Goal: Find specific page/section: Find specific page/section

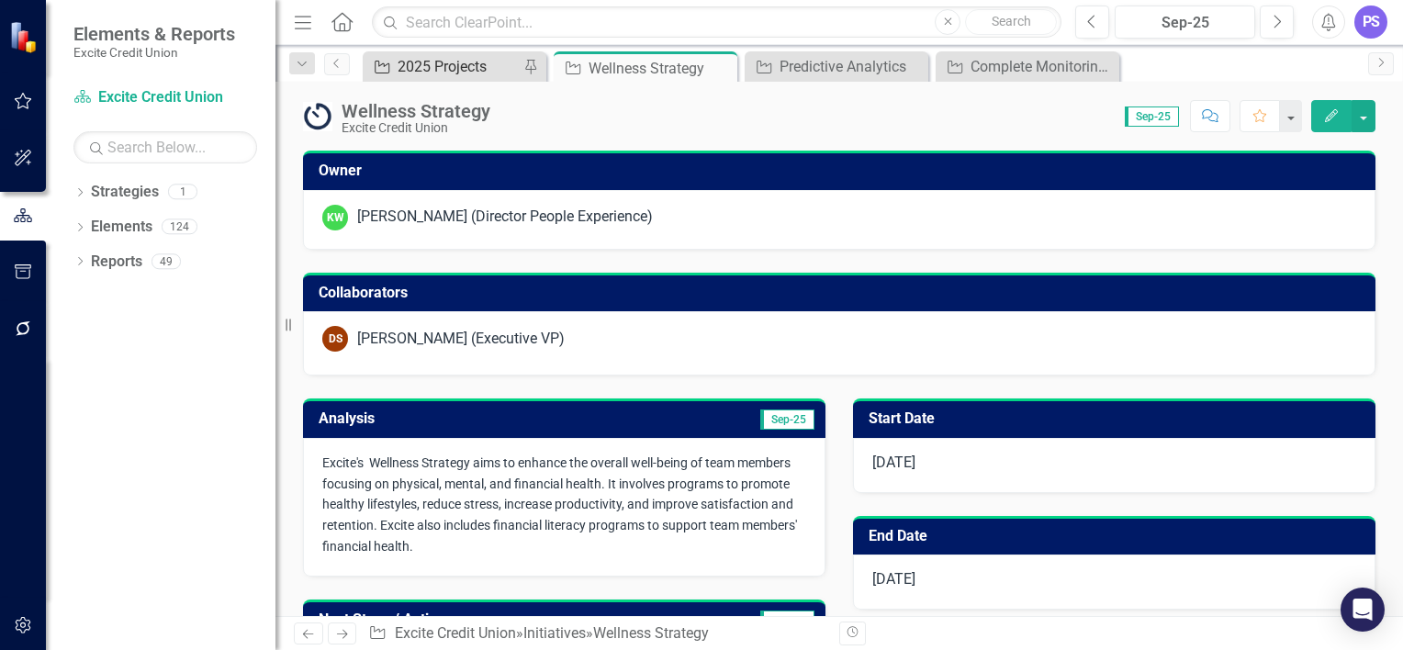
scroll to position [268, 0]
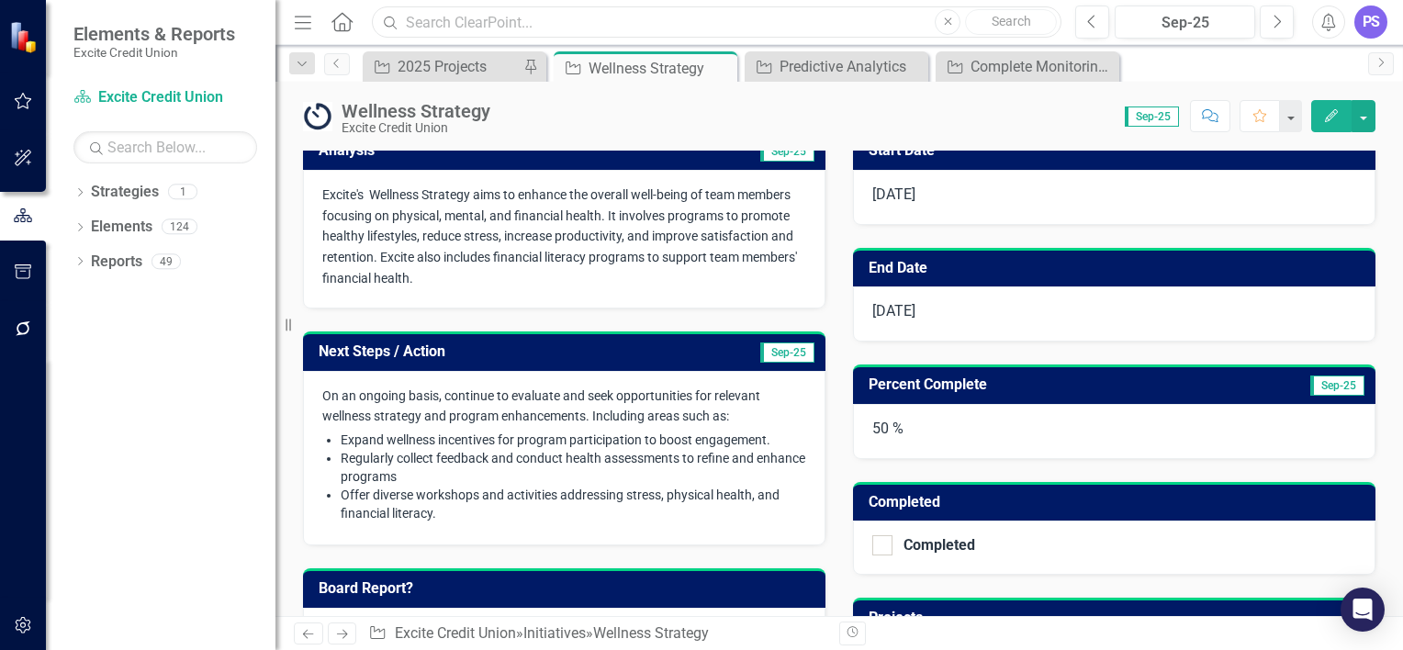
click at [478, 26] on input "text" at bounding box center [717, 22] width 690 height 32
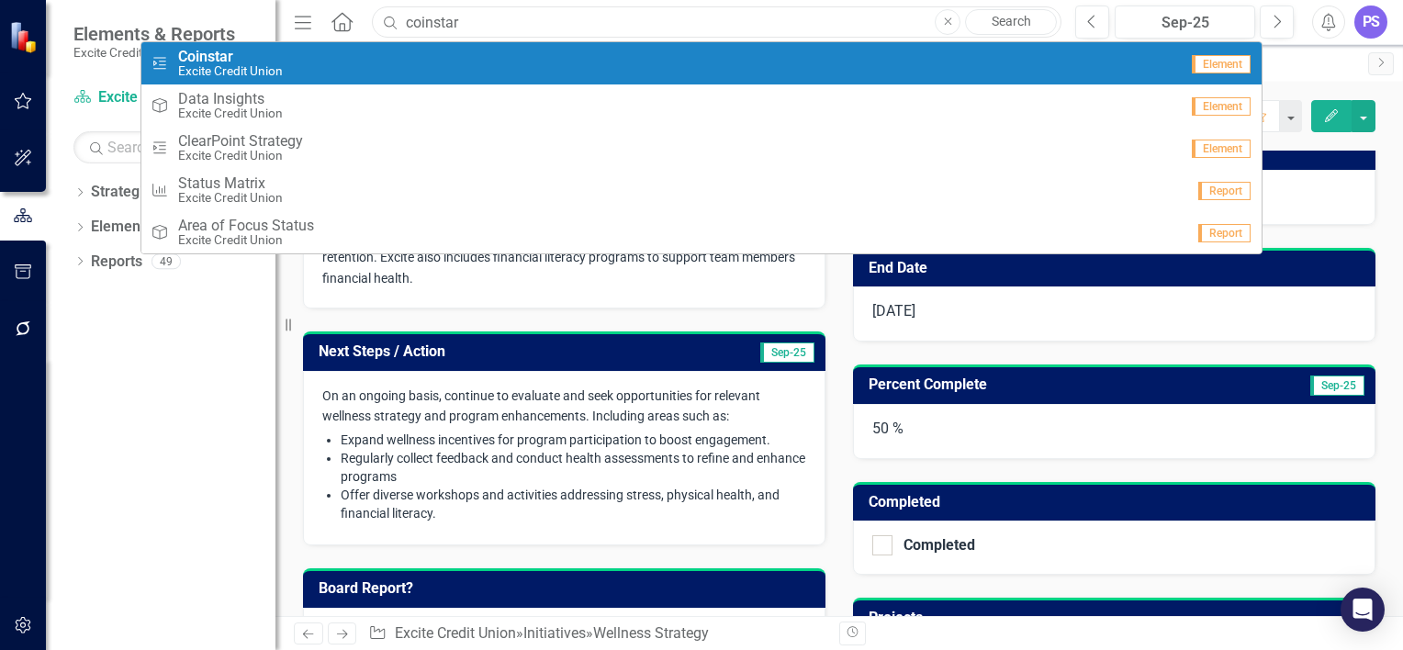
type input "coinstar"
click at [295, 57] on div "Project Coinstar Excite Credit Union" at bounding box center [665, 64] width 1028 height 30
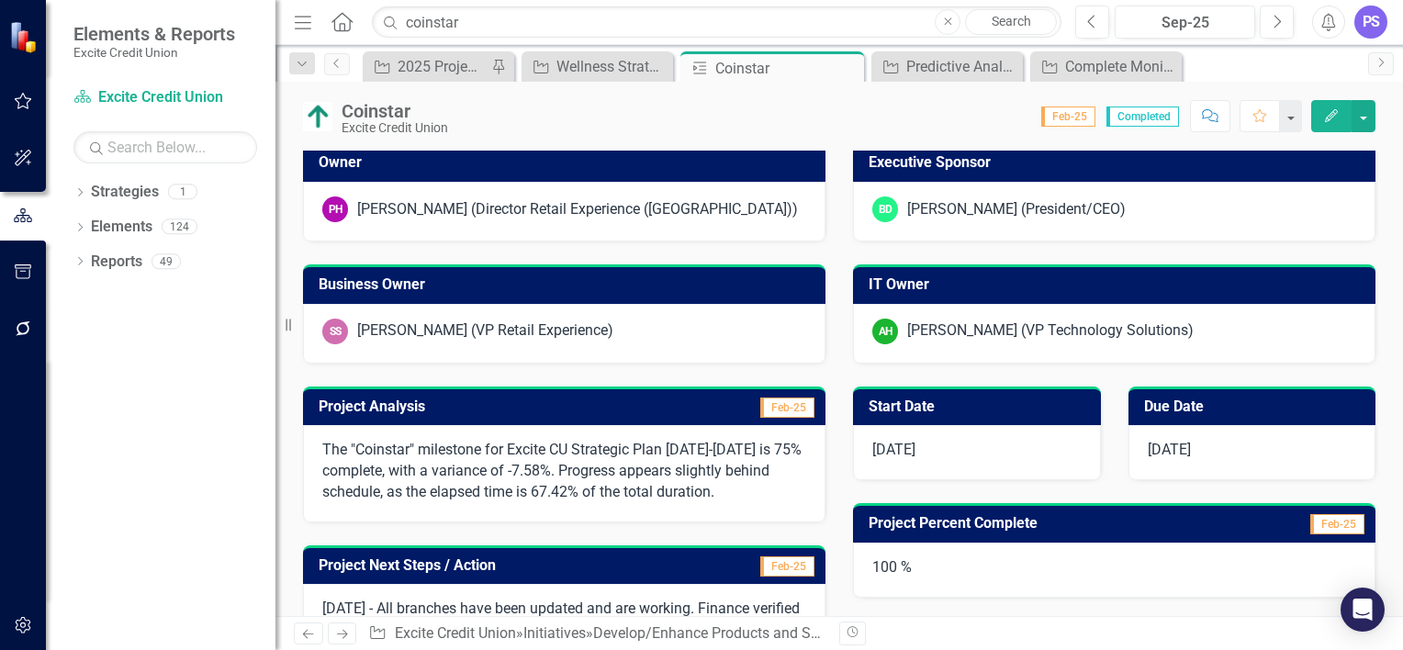
scroll to position [124, 0]
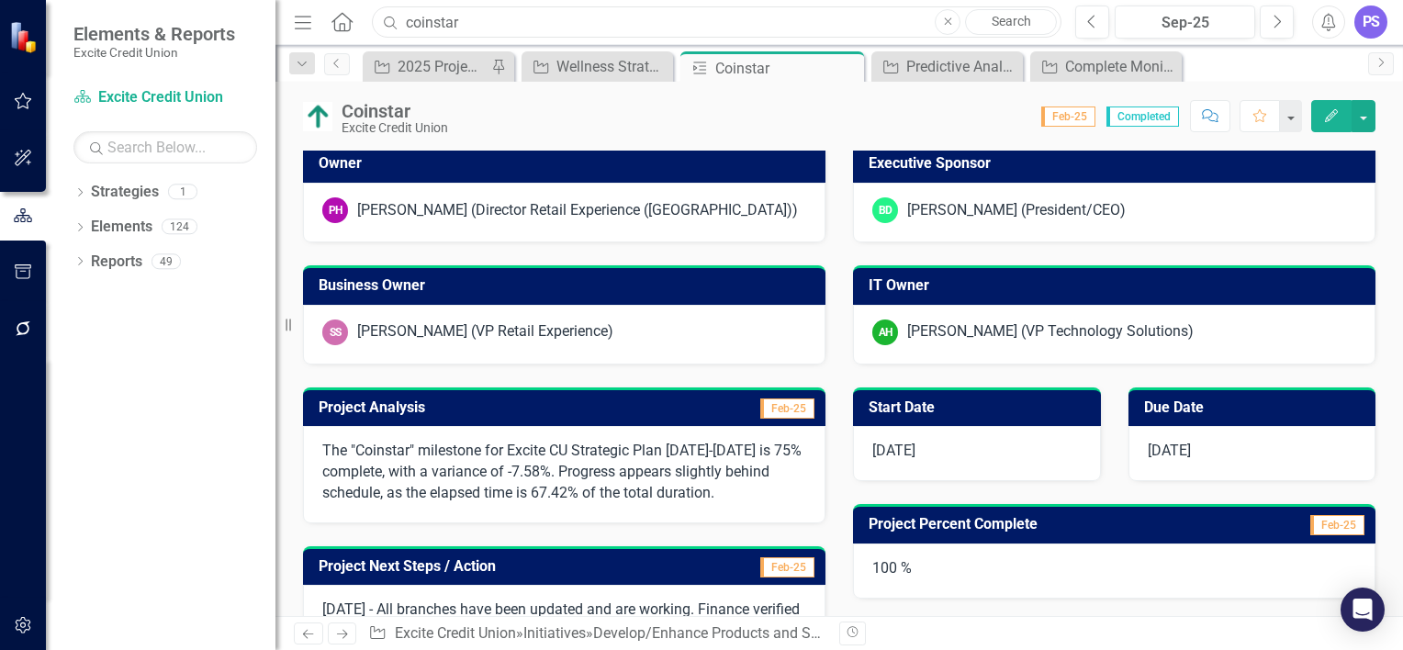
click at [516, 33] on input "coinstar" at bounding box center [717, 22] width 690 height 32
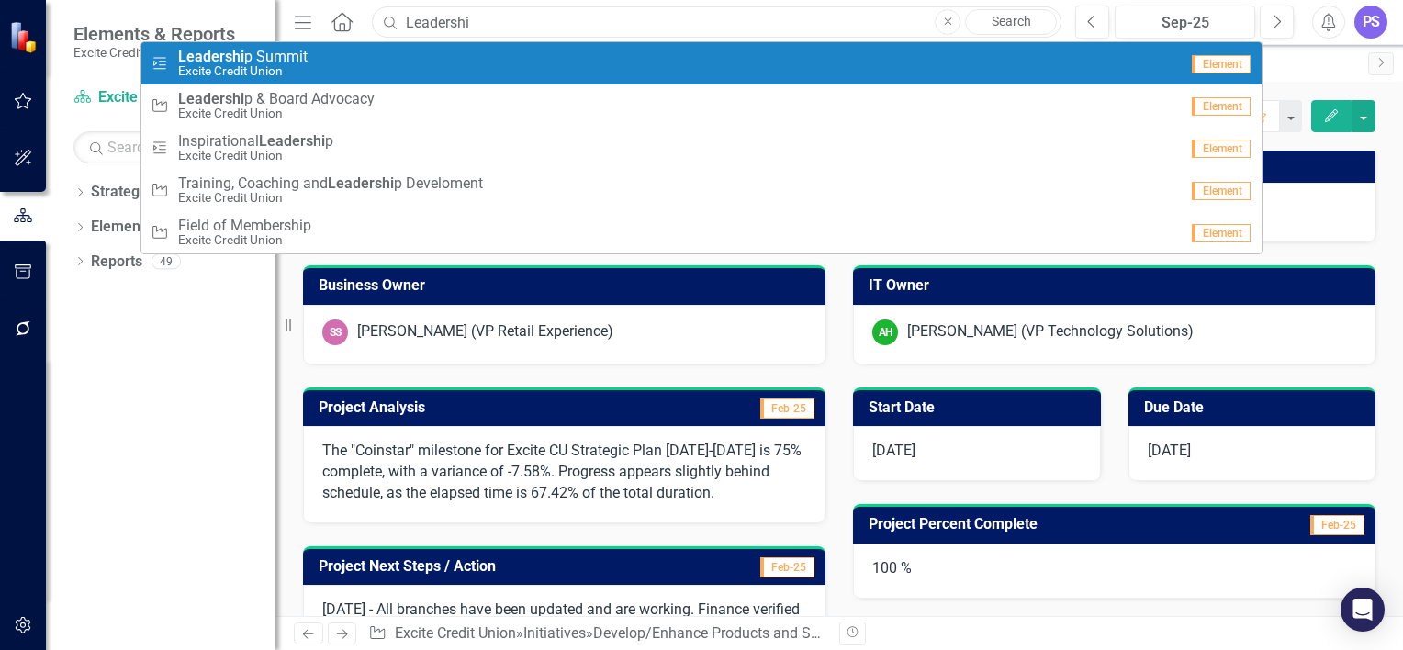
type input "Leadershi"
click at [327, 66] on div "Project Leadershi p Summit Excite Credit Union" at bounding box center [665, 64] width 1028 height 30
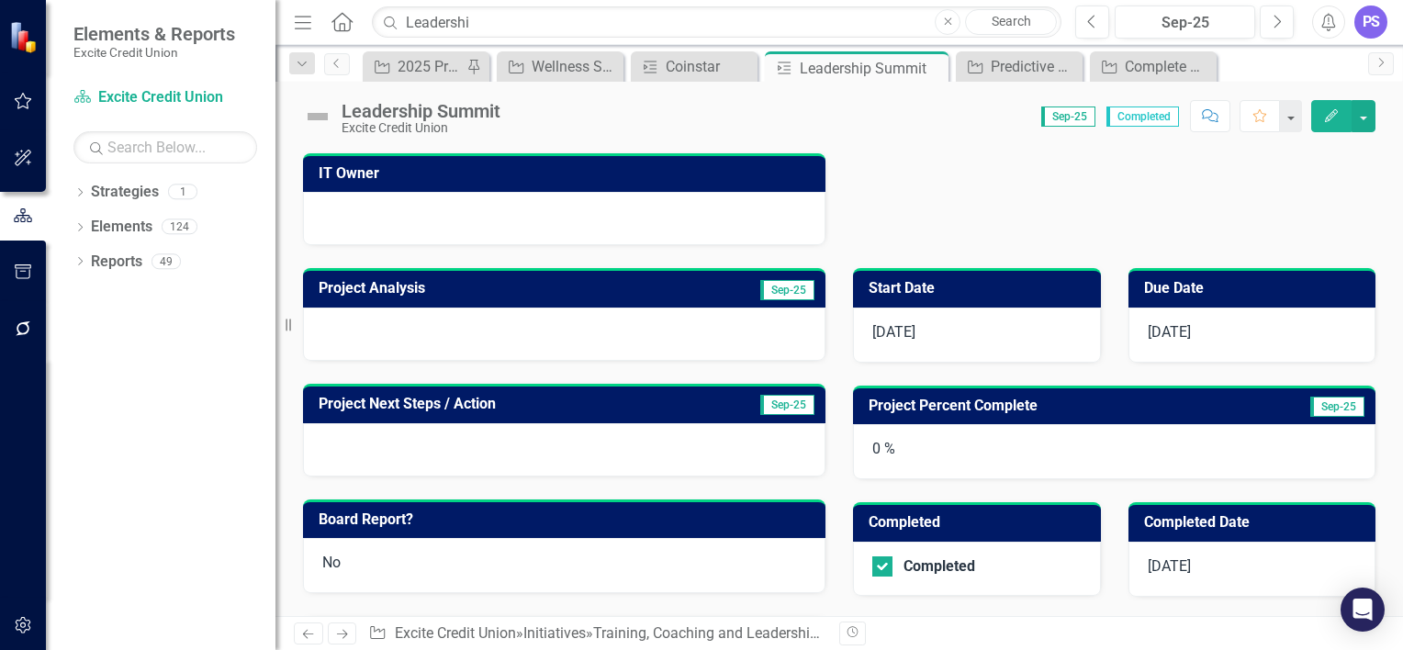
scroll to position [481, 0]
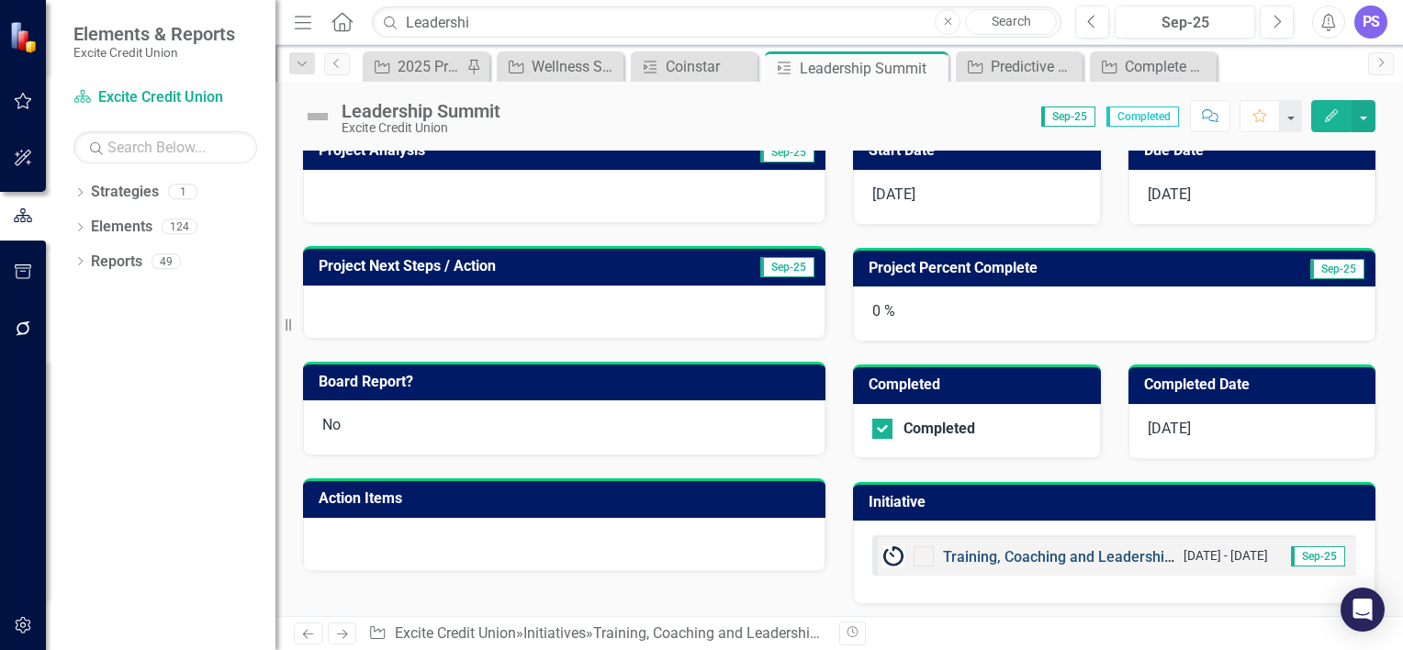
click at [953, 548] on link "Training, Coaching and Leadership Develoment" at bounding box center [1099, 556] width 312 height 17
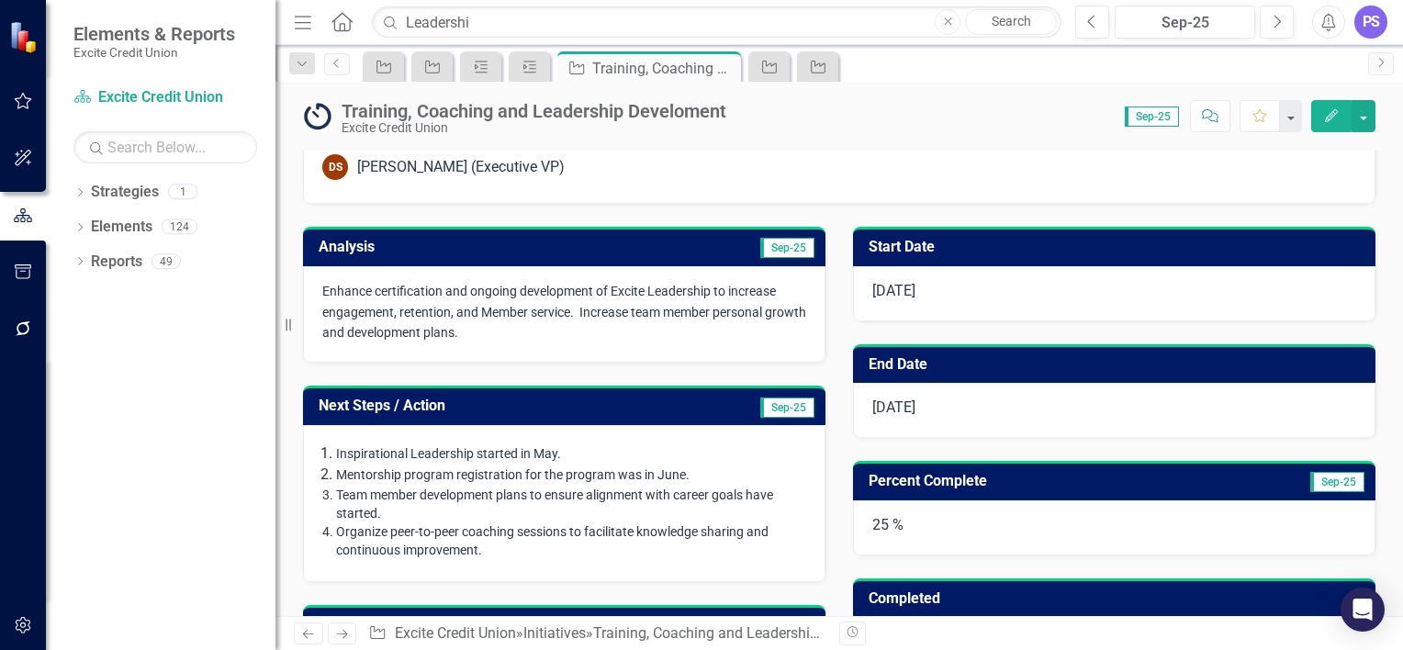
scroll to position [173, 0]
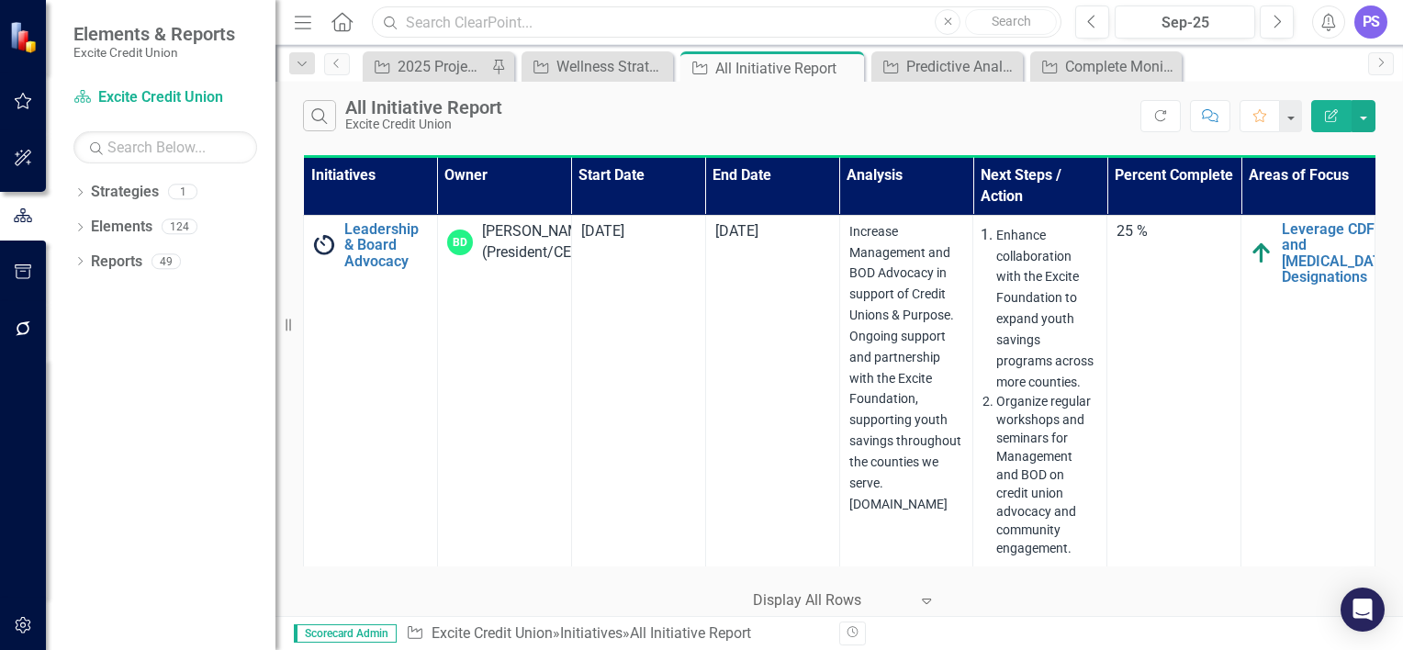
click at [485, 19] on input "text" at bounding box center [717, 22] width 690 height 32
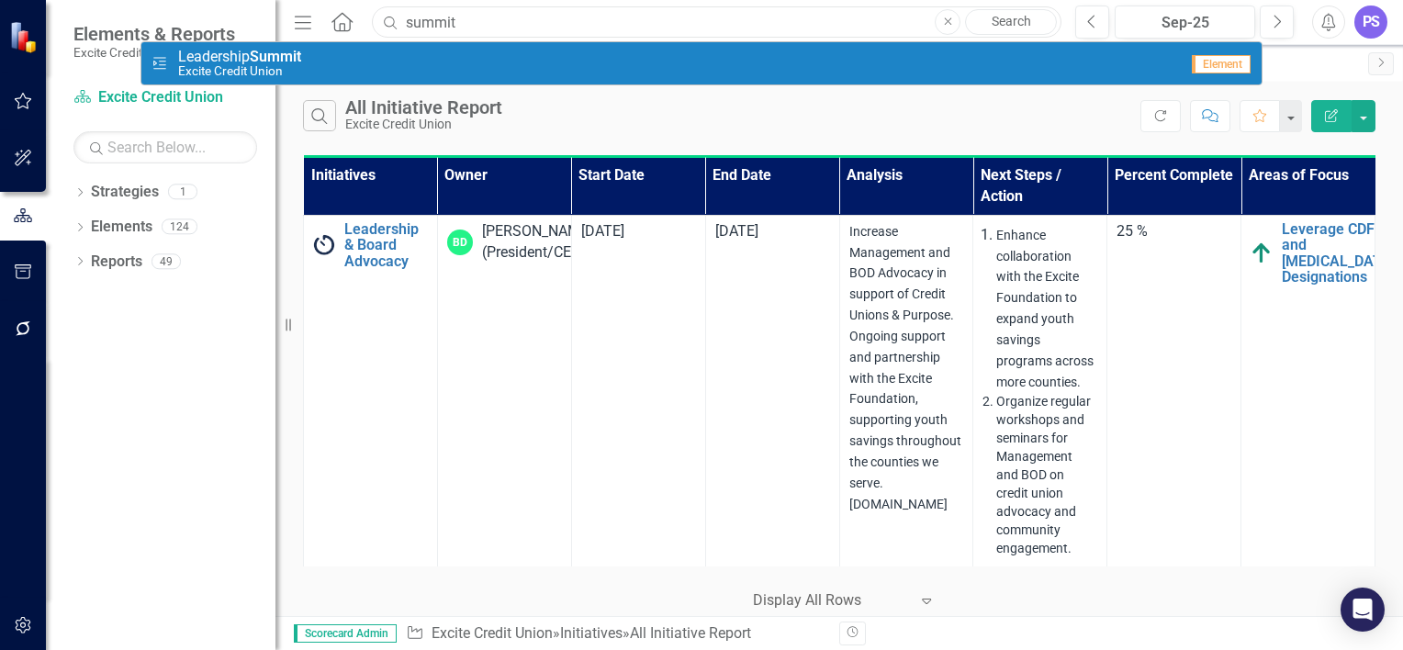
type input "summit"
click at [322, 57] on div "Project Leadership Summit Excite Credit Union" at bounding box center [665, 64] width 1028 height 30
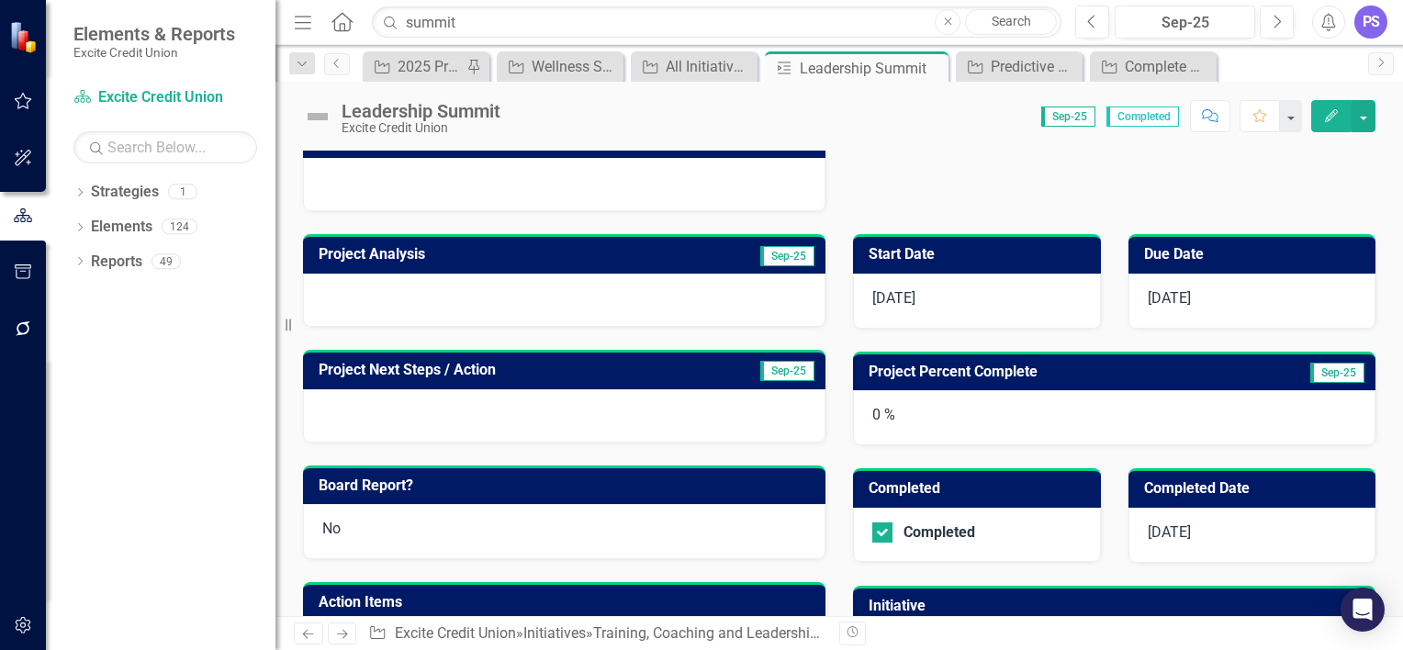
scroll to position [481, 0]
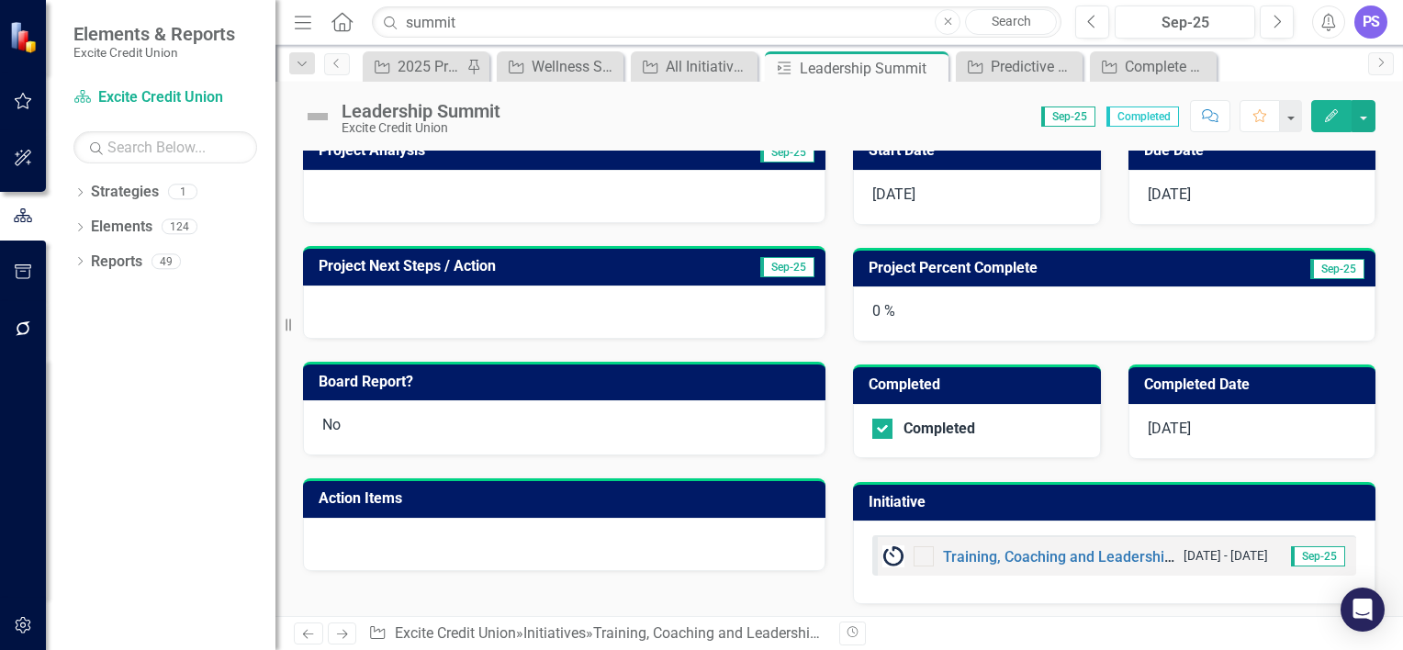
click at [988, 535] on div "Training, Coaching and Leadership Develoment 4/1/24 - 12/31/30 Sep-25" at bounding box center [1114, 555] width 484 height 40
click at [983, 556] on link "Training, Coaching and Leadership Develoment" at bounding box center [1099, 556] width 312 height 17
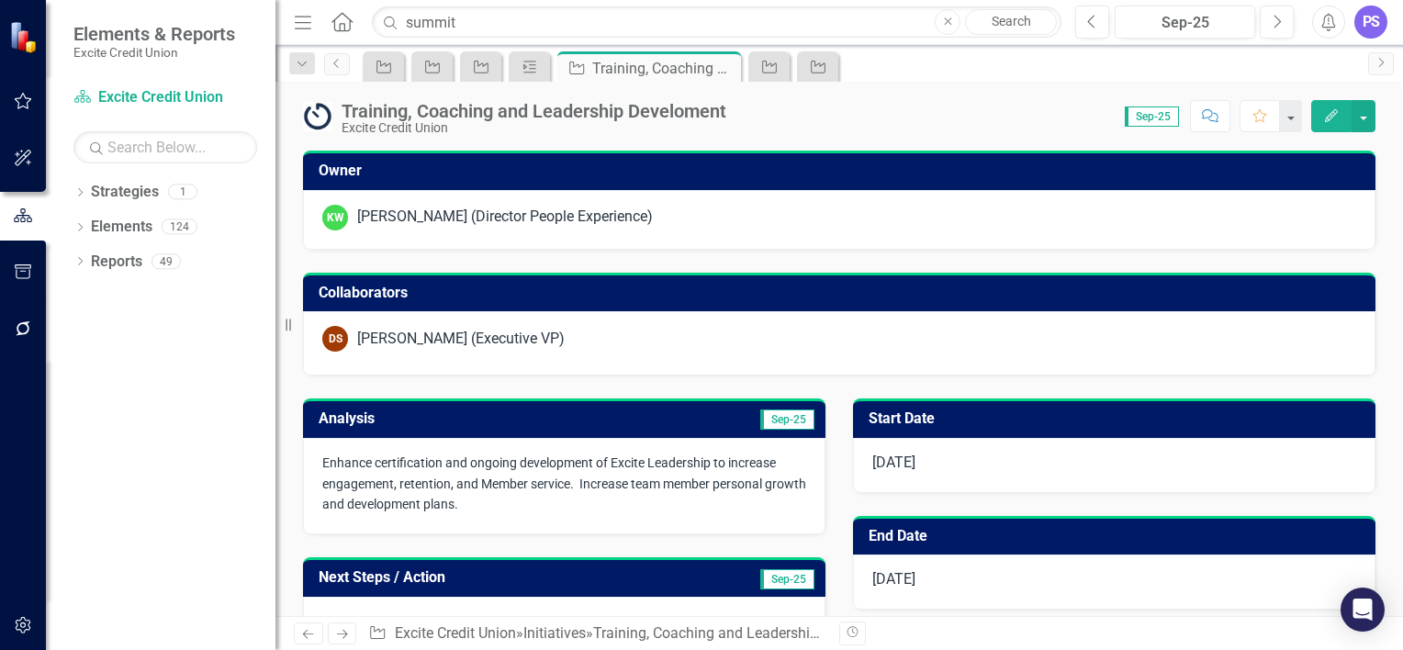
checkbox input "true"
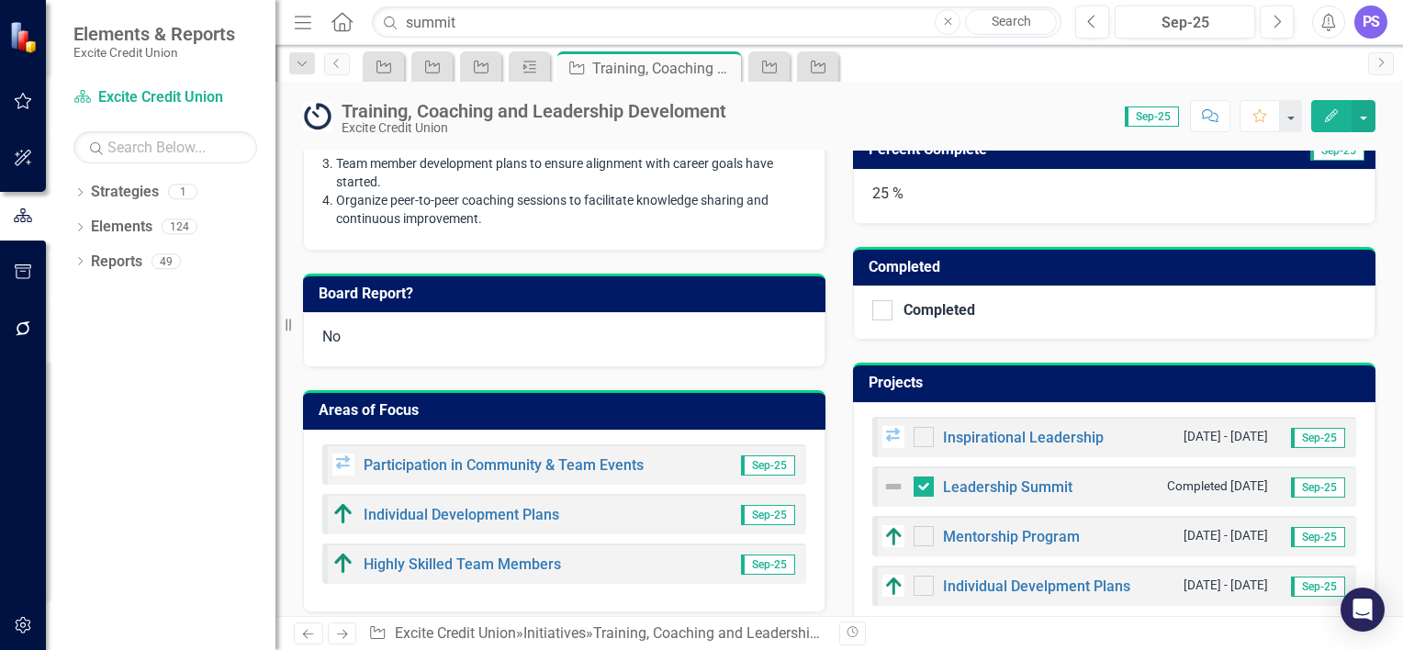
scroll to position [512, 0]
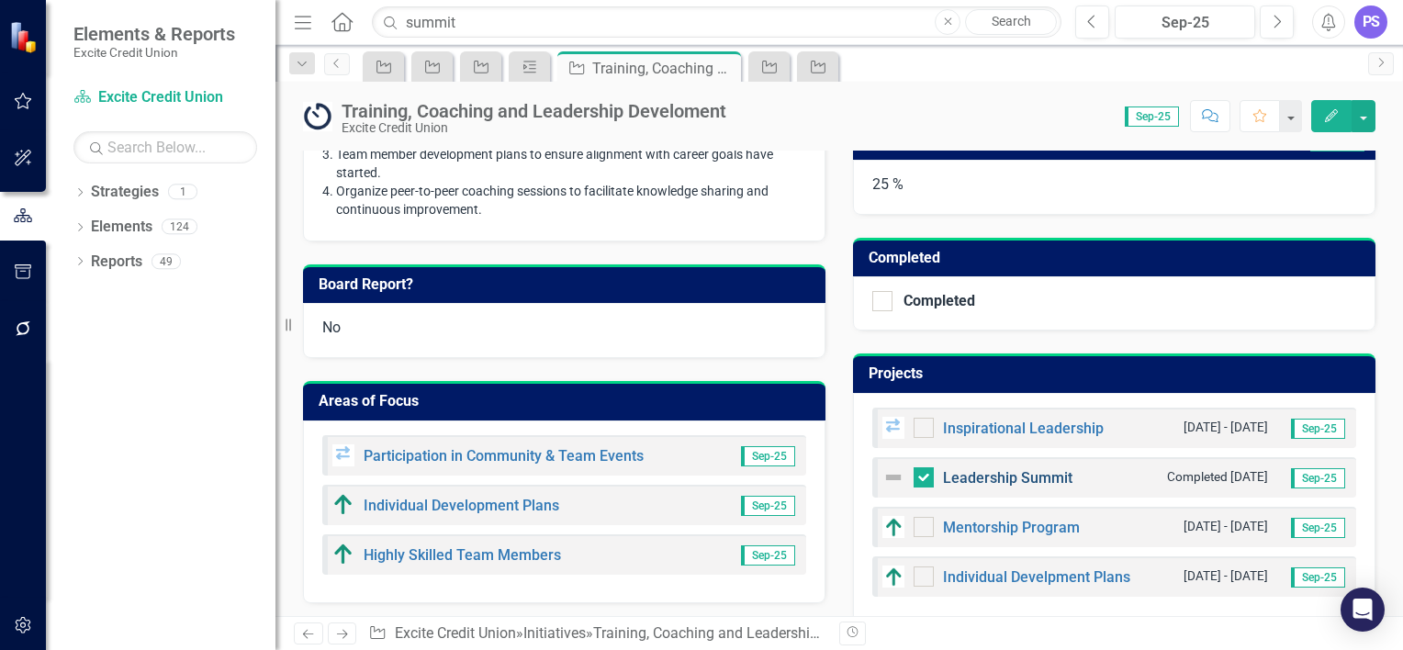
click at [1038, 476] on link "Leadership Summit" at bounding box center [1007, 477] width 129 height 17
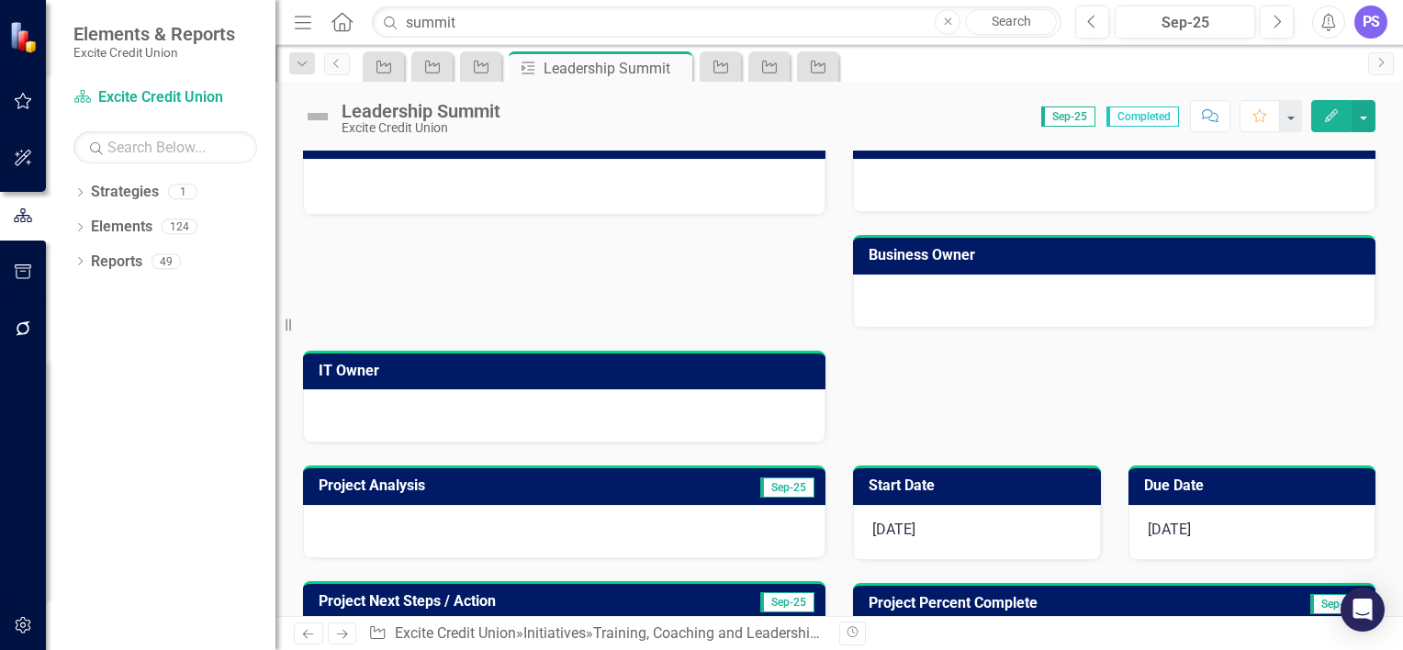
scroll to position [147, 0]
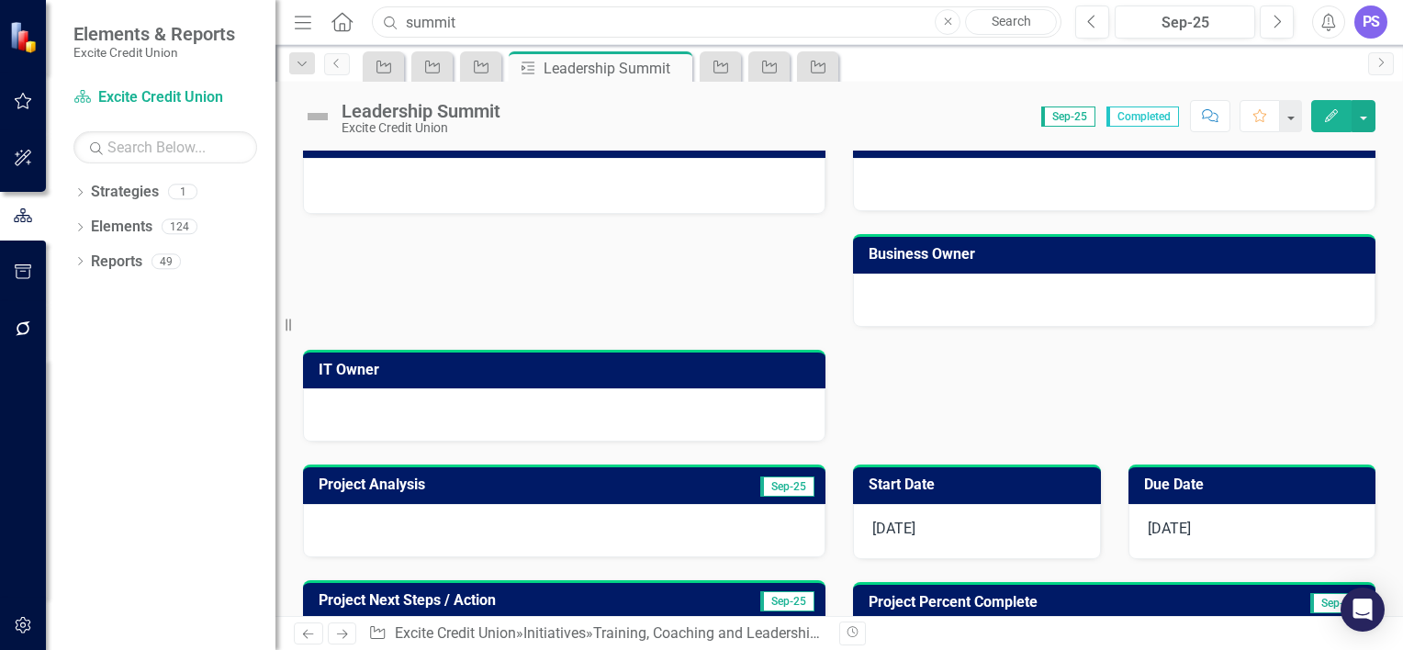
click at [506, 17] on input "summit" at bounding box center [717, 22] width 690 height 32
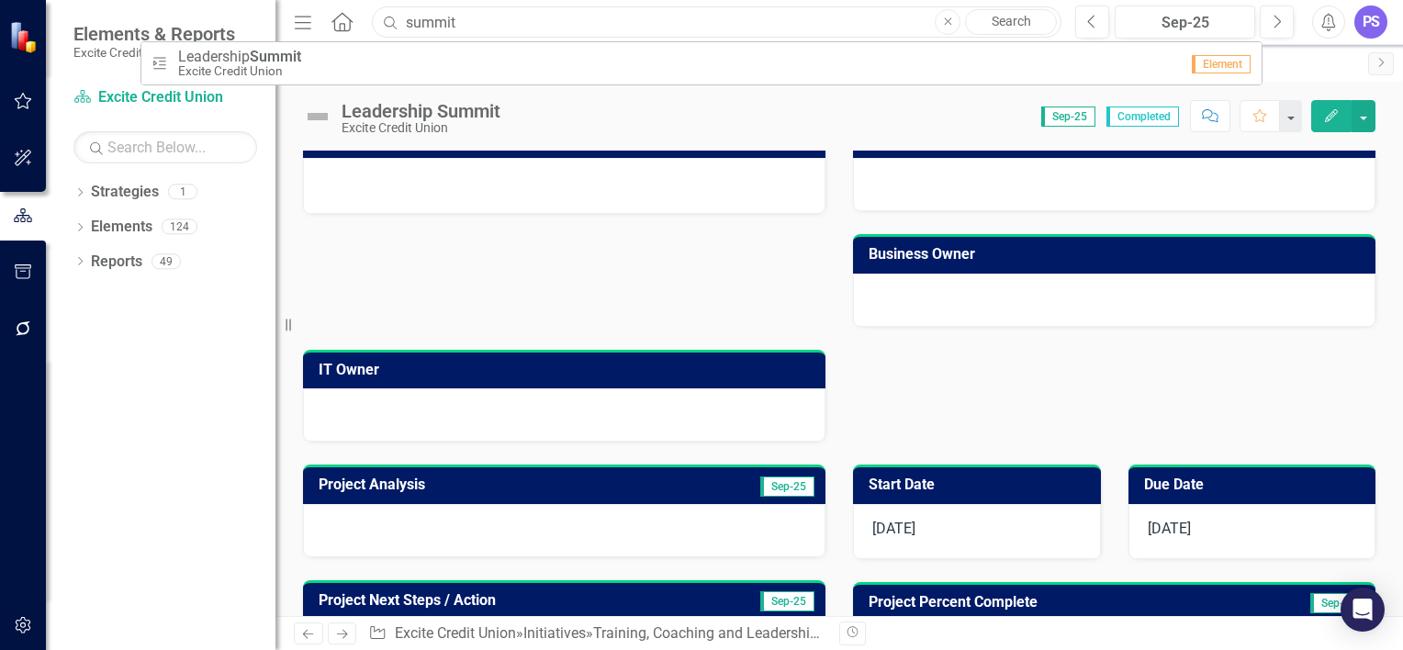
type input "="
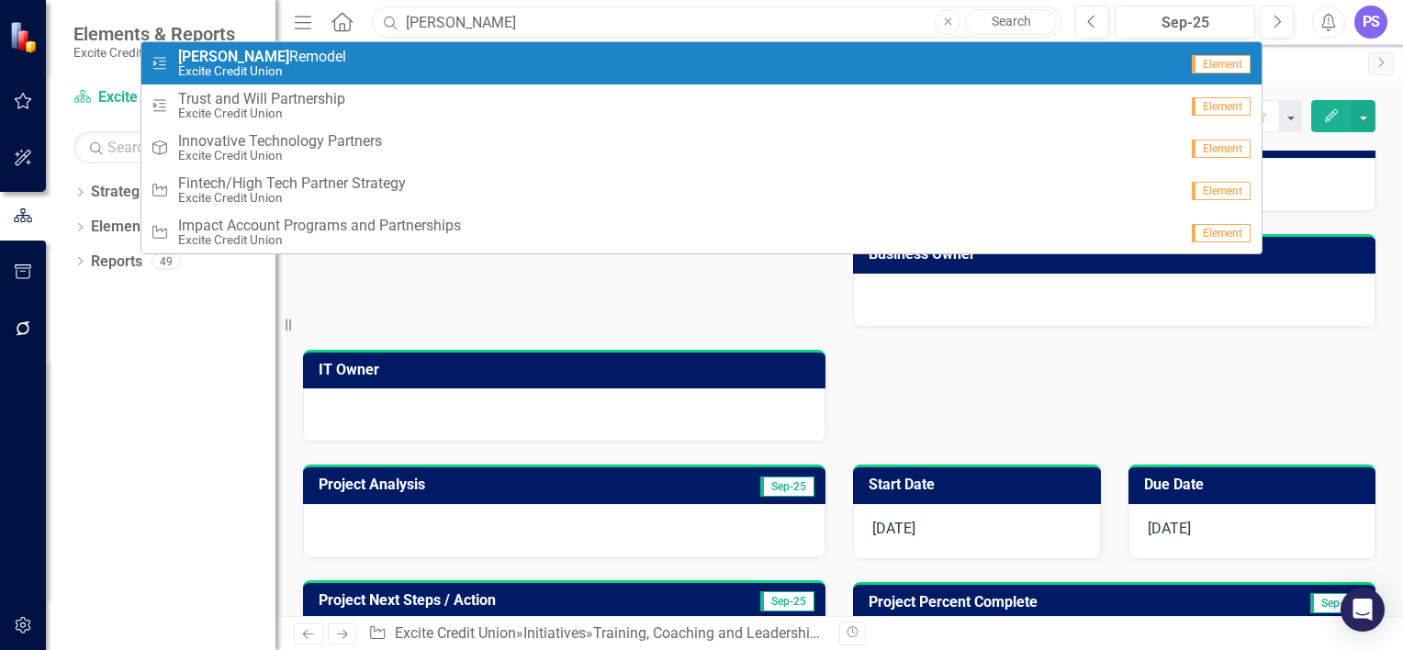
type input "curtner"
click at [418, 57] on div "Project Curtner Remodel Excite Credit Union" at bounding box center [665, 64] width 1028 height 30
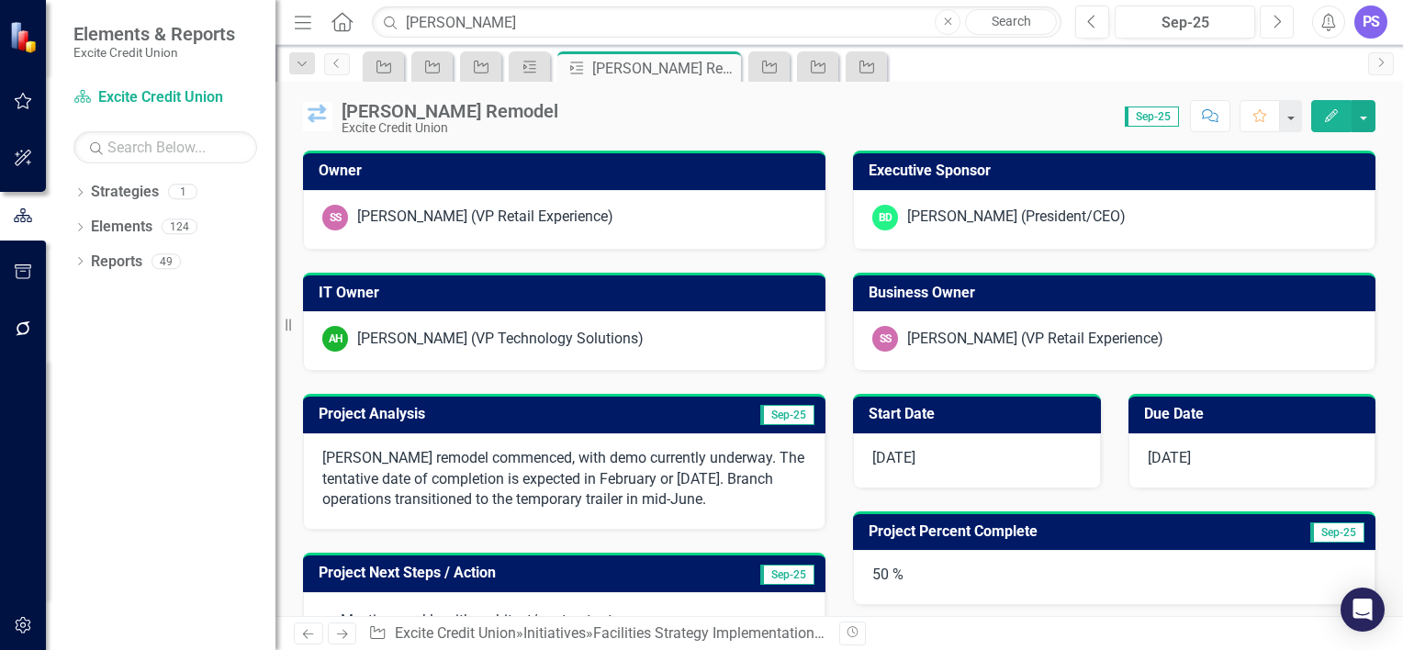
click at [1275, 18] on icon "Next" at bounding box center [1277, 22] width 10 height 17
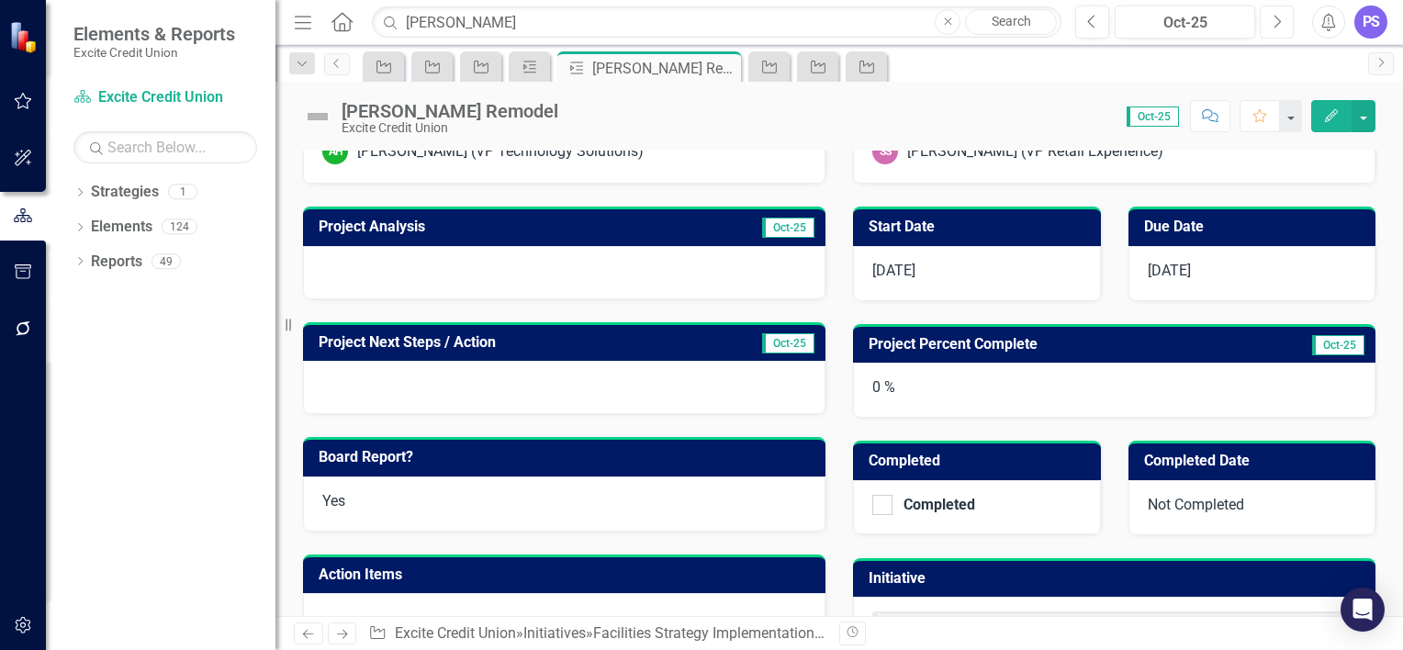
scroll to position [195, 0]
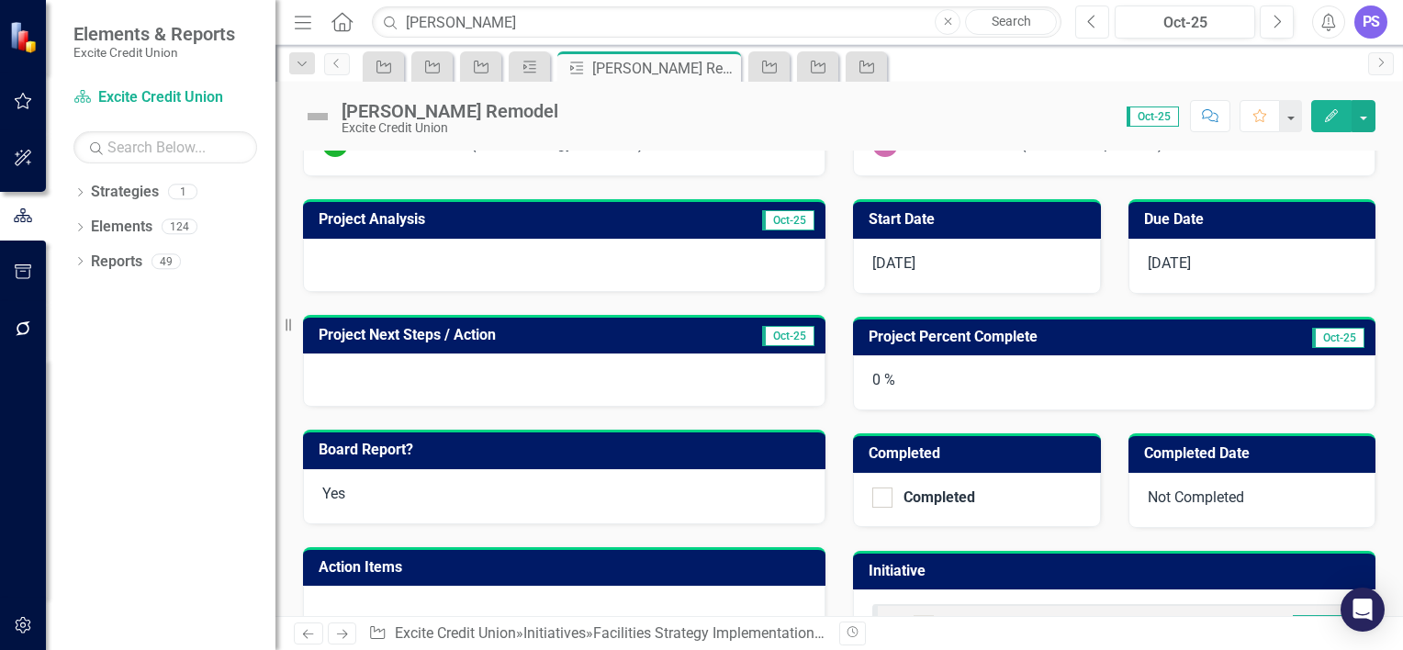
click at [1103, 22] on button "Previous" at bounding box center [1092, 22] width 34 height 33
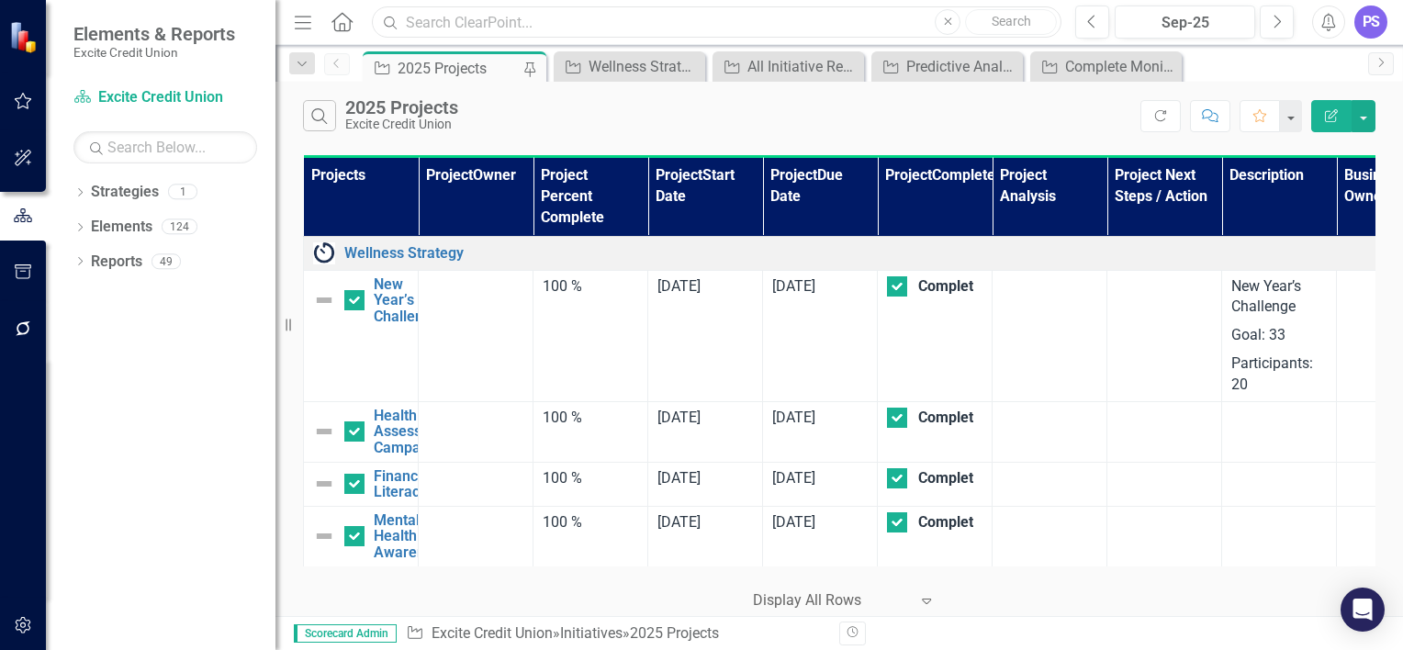
click at [478, 17] on input "text" at bounding box center [717, 22] width 690 height 32
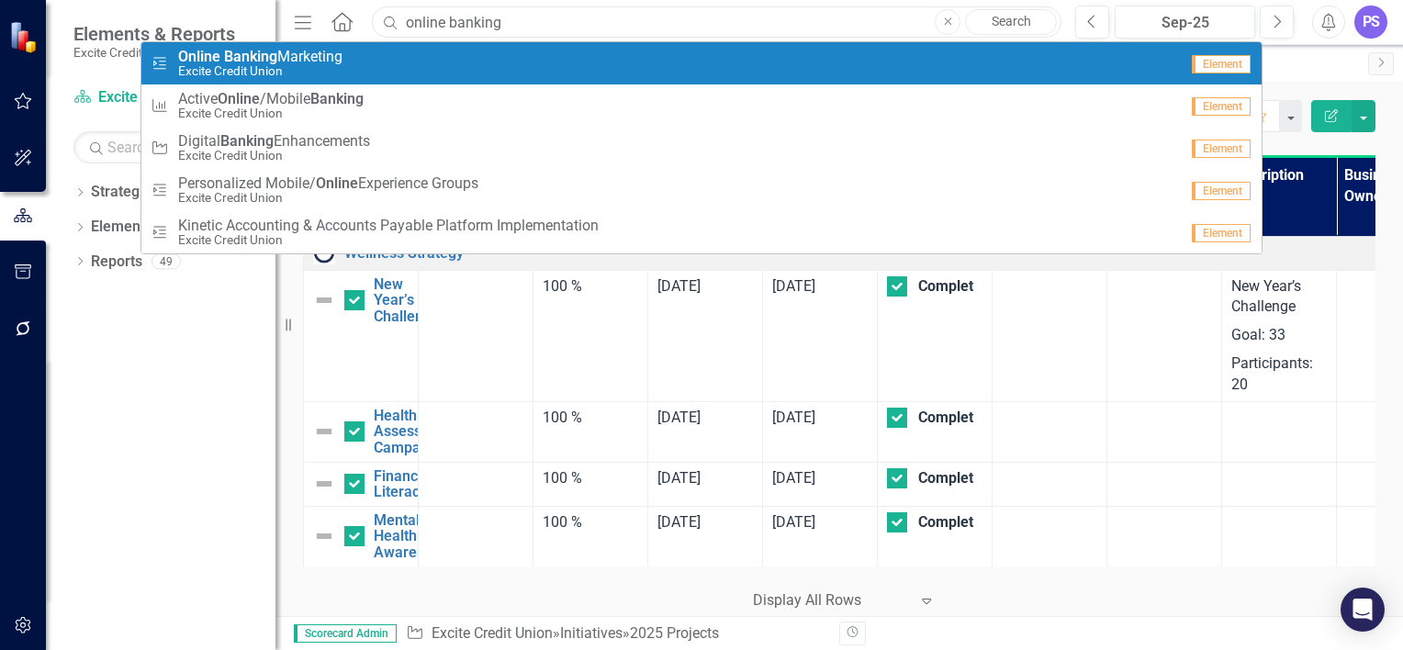
type input "online banking"
click at [461, 62] on div "Project Online Banking Marketing Excite Credit Union" at bounding box center [665, 64] width 1028 height 30
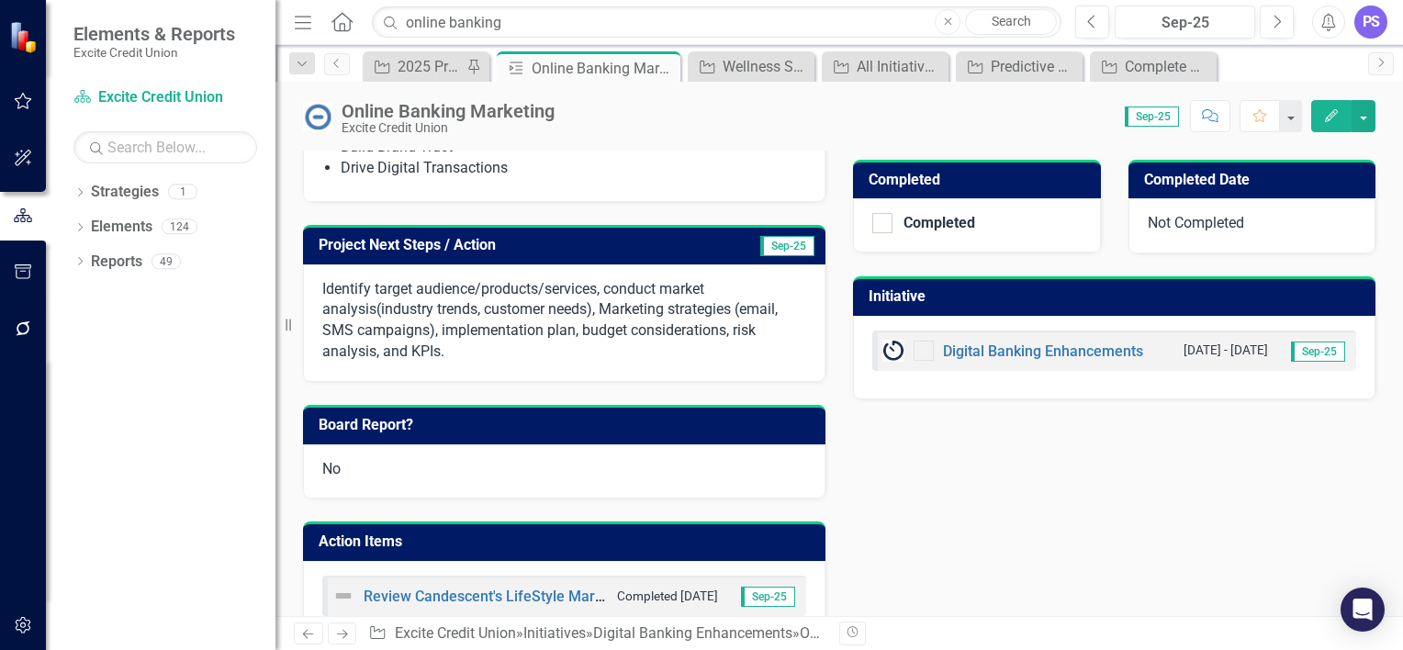
scroll to position [612, 0]
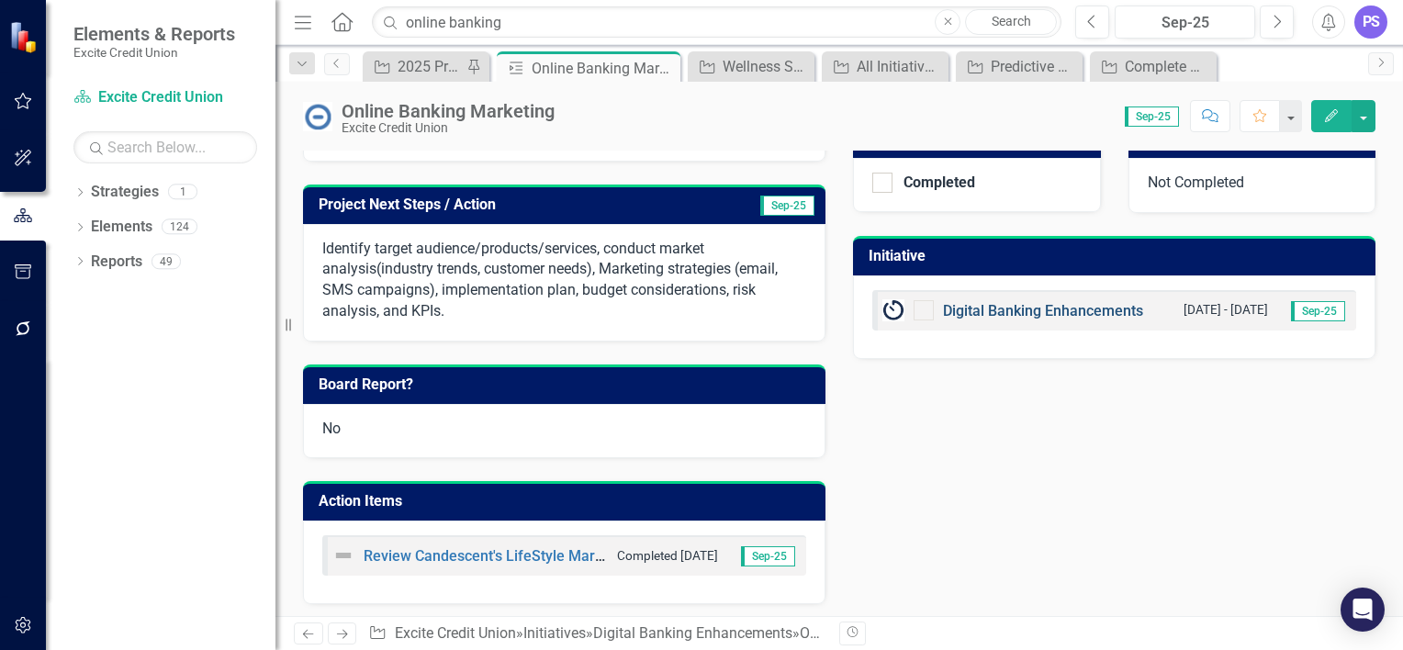
click at [992, 311] on link "Digital Banking Enhancements" at bounding box center [1043, 310] width 200 height 17
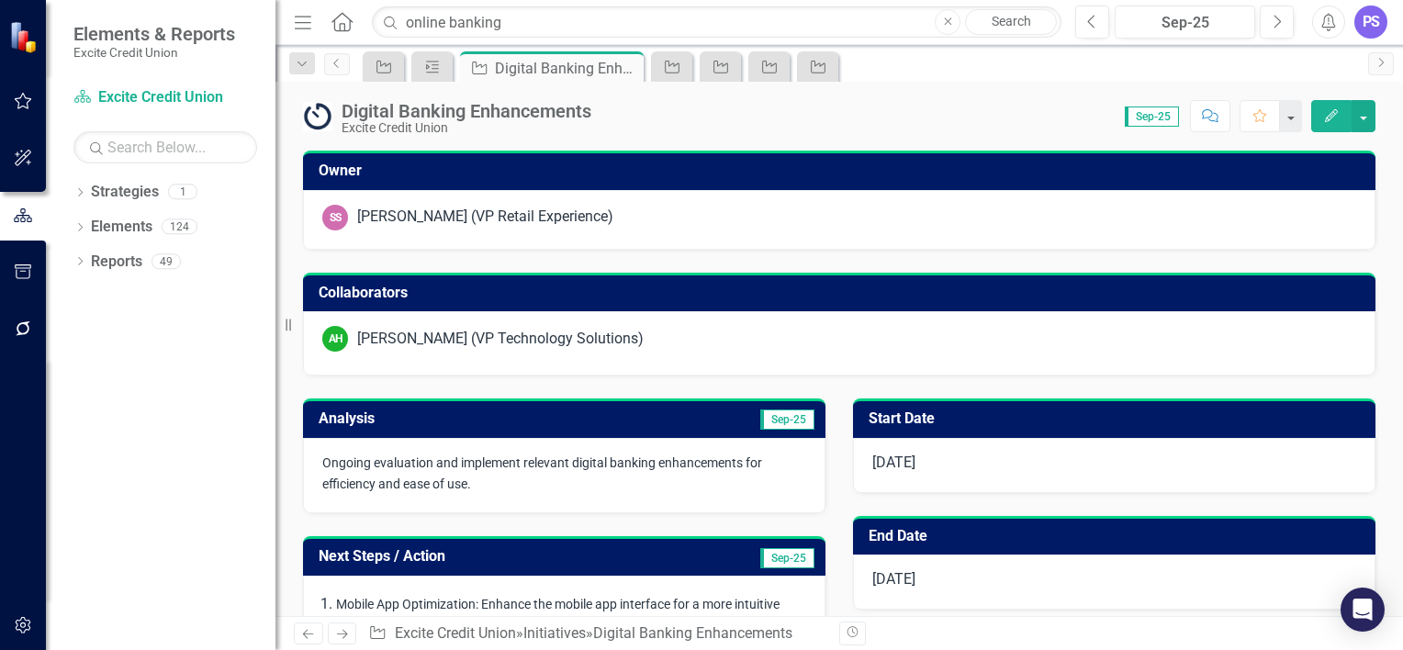
checkbox input "true"
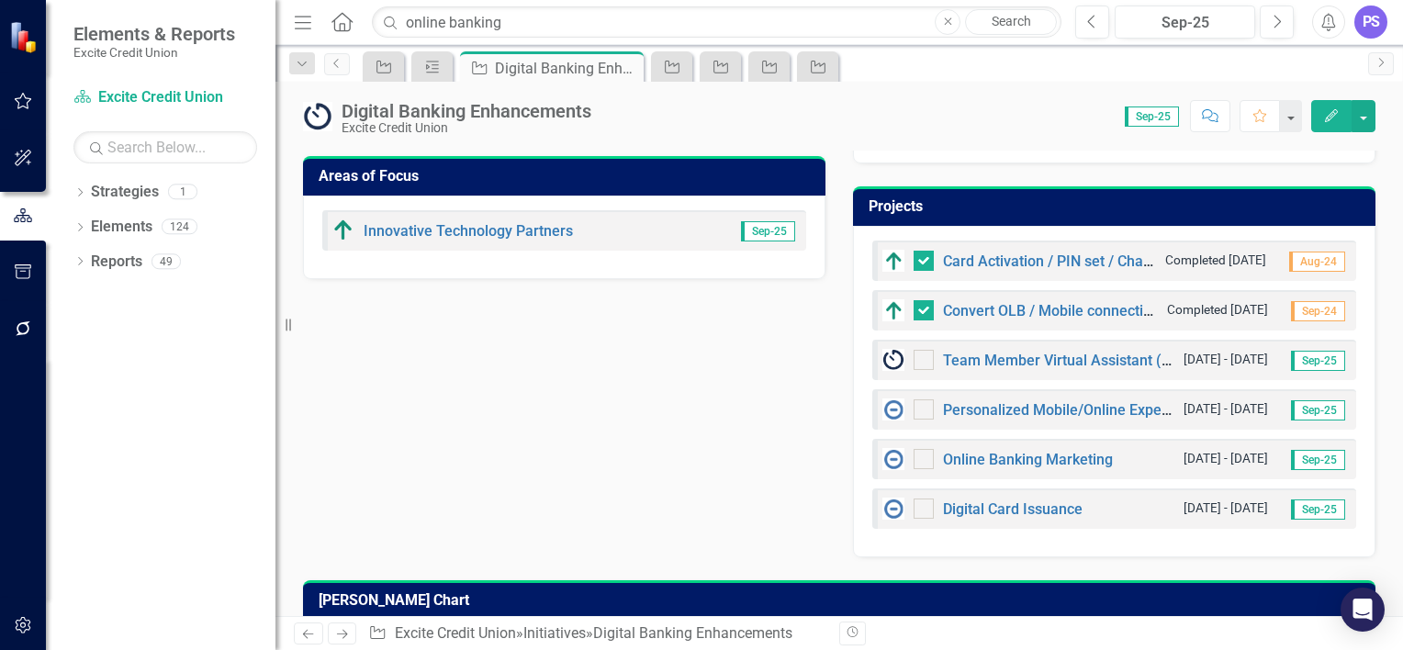
scroll to position [681, 0]
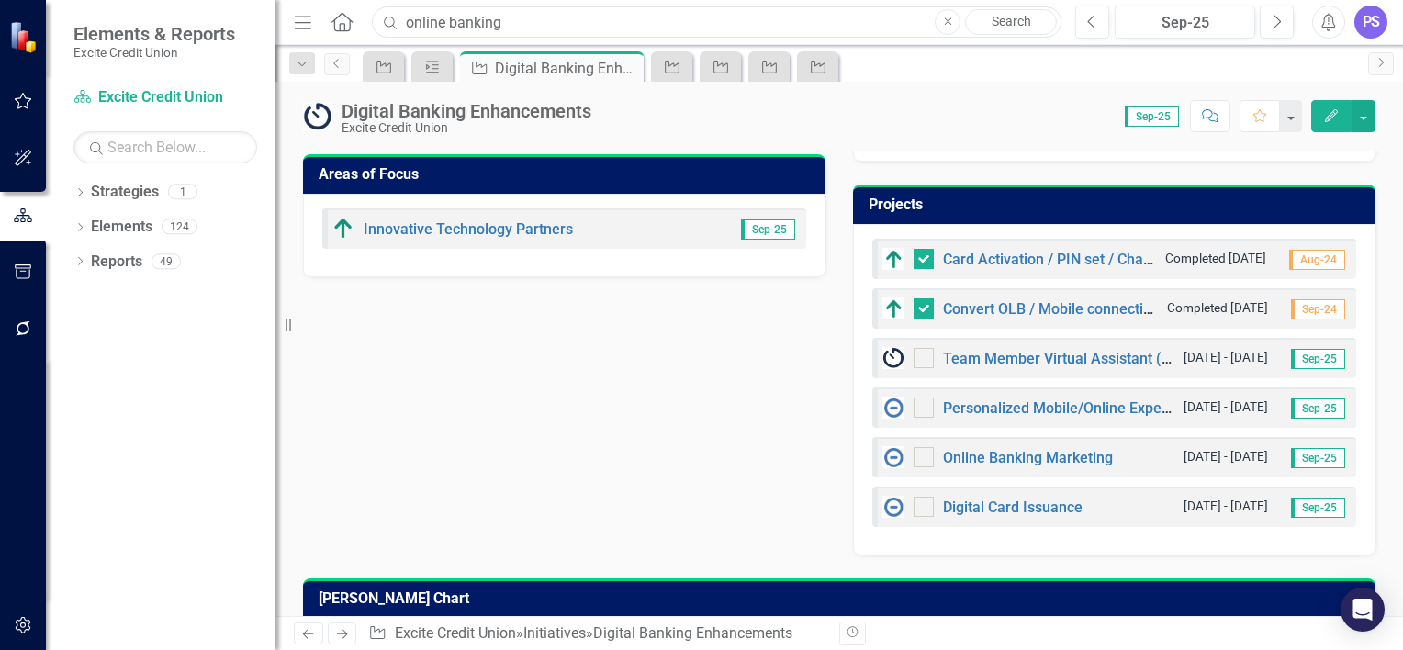
click at [411, 24] on input "online banking" at bounding box center [717, 22] width 690 height 32
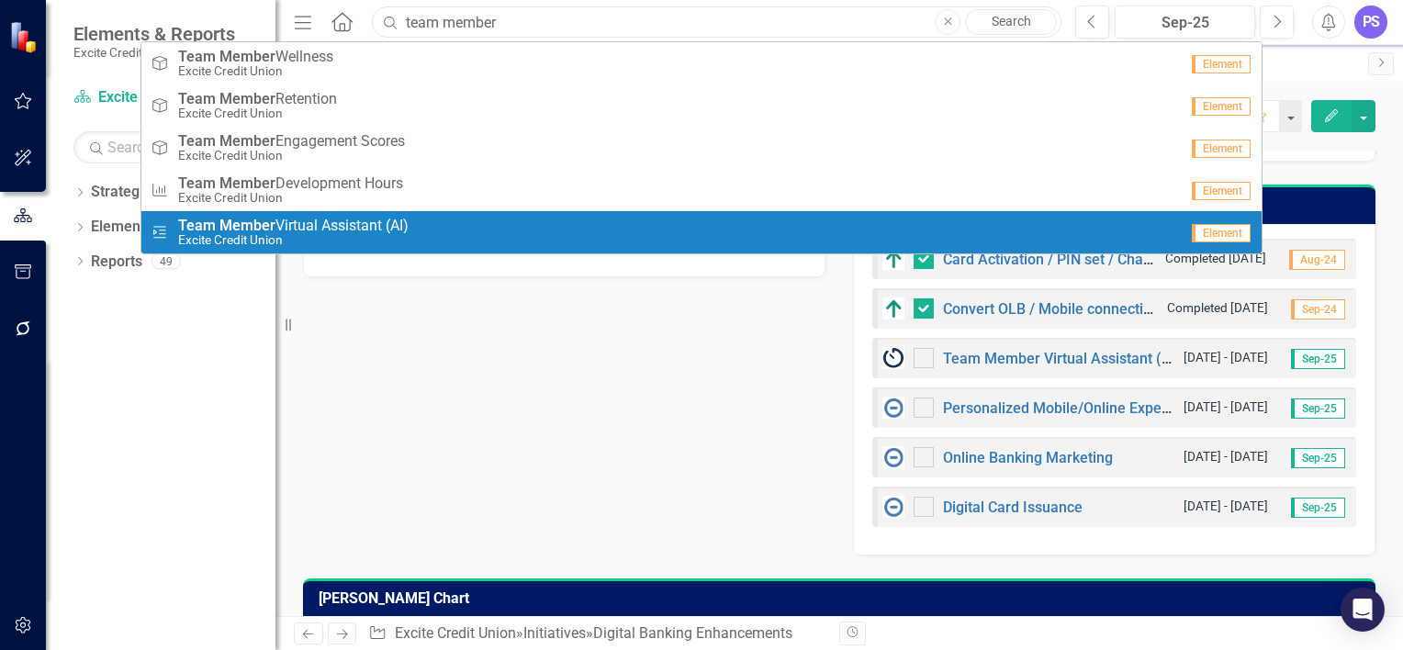
type input "team member"
click at [444, 227] on div "Project Team Member Virtual Assistant (AI) Excite Credit Union" at bounding box center [665, 233] width 1028 height 30
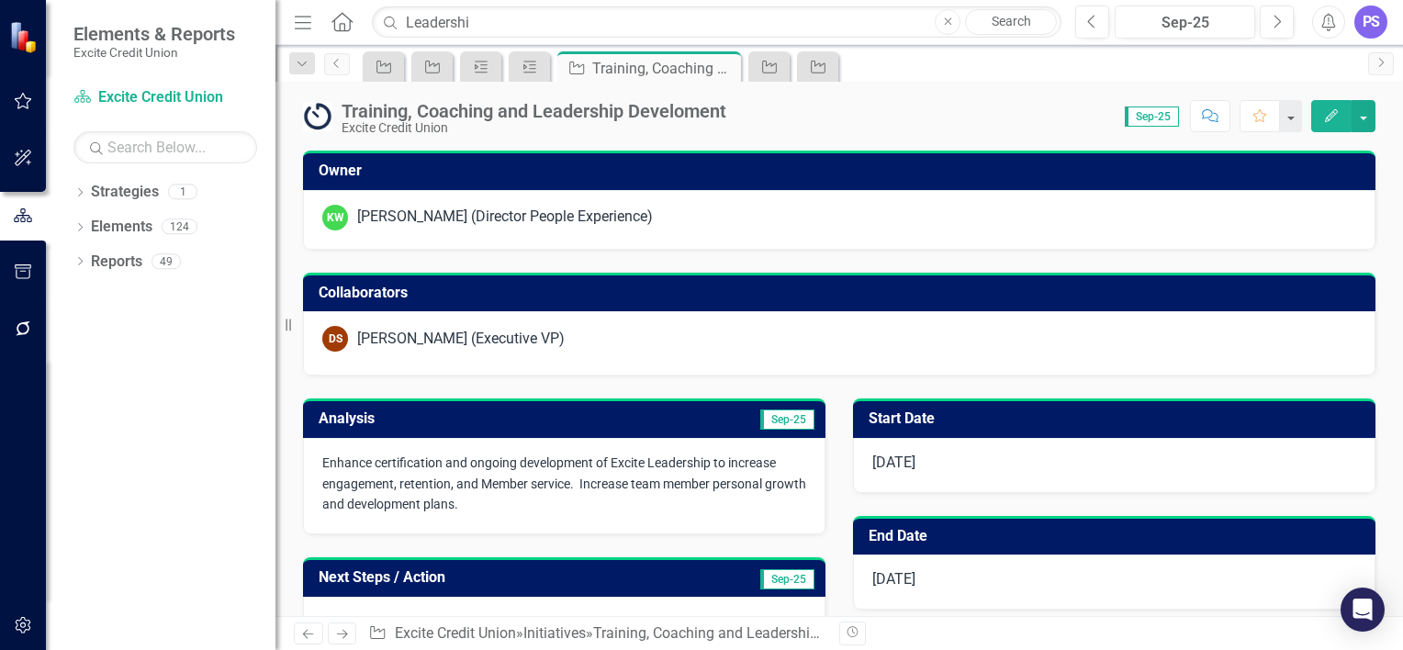
scroll to position [173, 0]
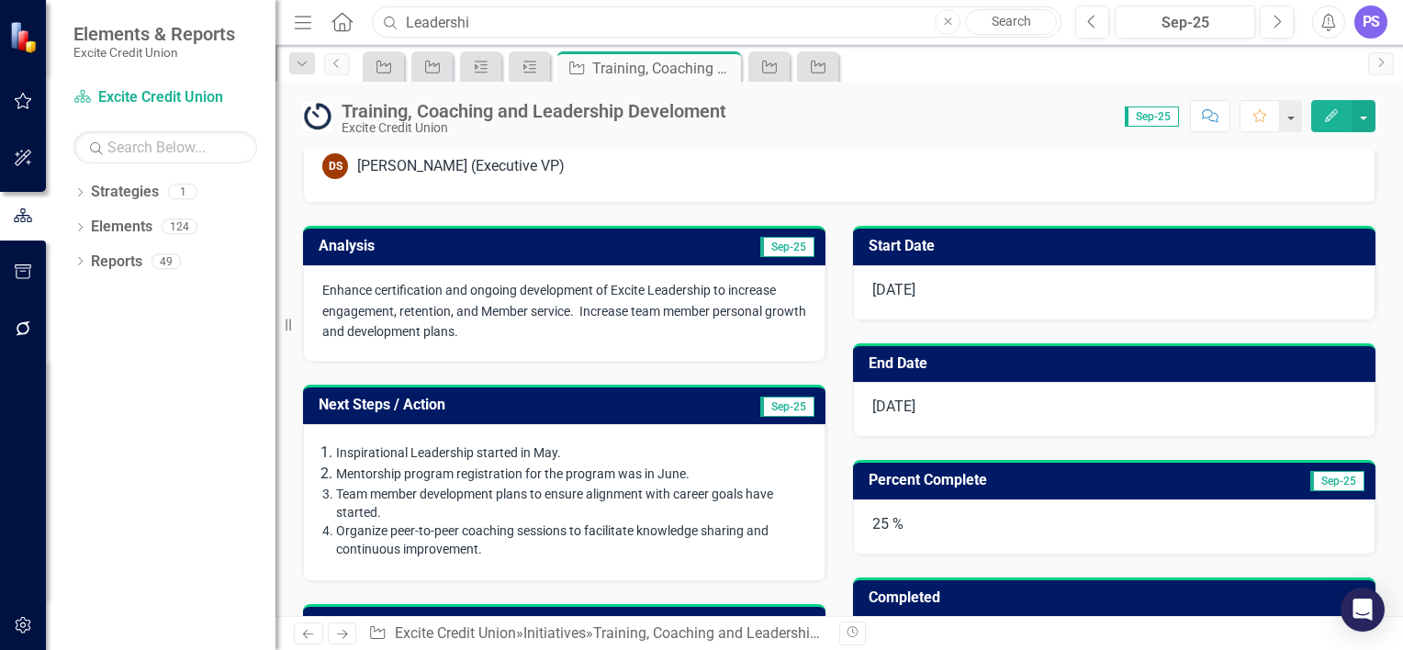
drag, startPoint x: 489, startPoint y: 13, endPoint x: 236, endPoint y: 6, distance: 253.6
click at [236, 6] on div "Elements & Reports Excite Credit Union Strategy Excite Credit Union Search Drop…" at bounding box center [701, 325] width 1403 height 650
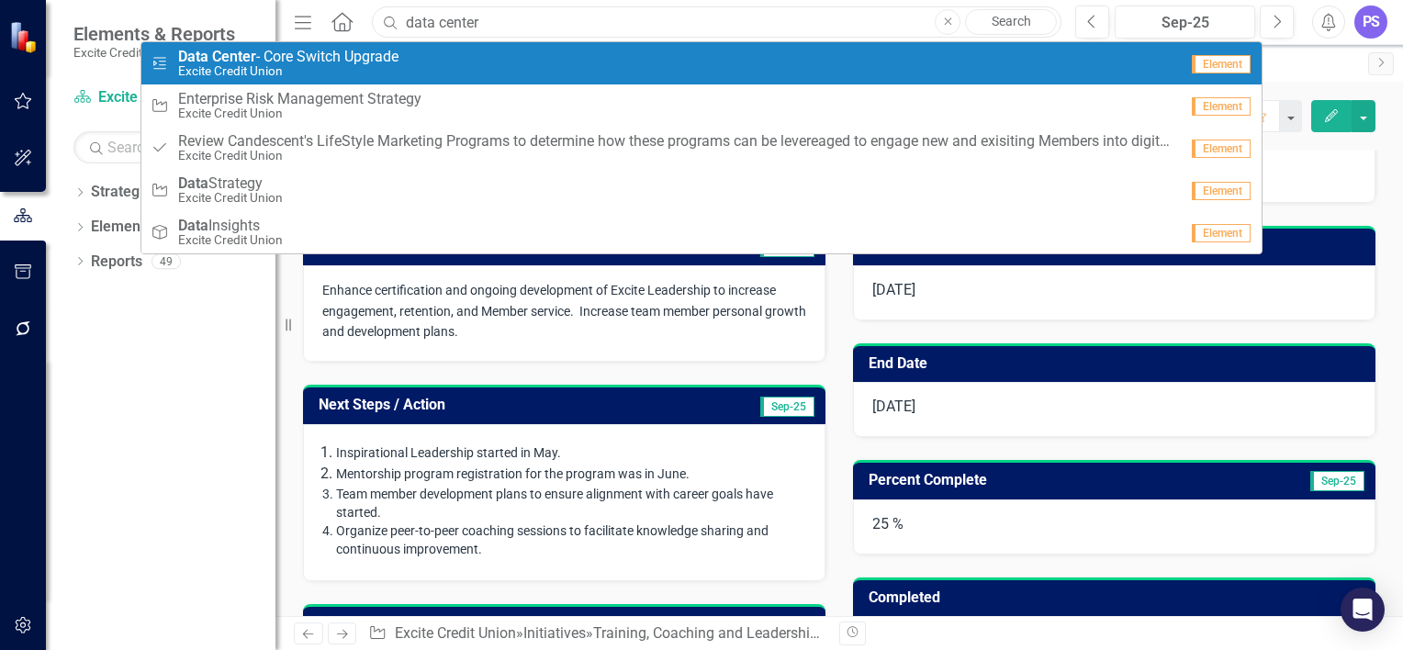
type input "data center"
click at [159, 58] on icon at bounding box center [159, 63] width 13 height 12
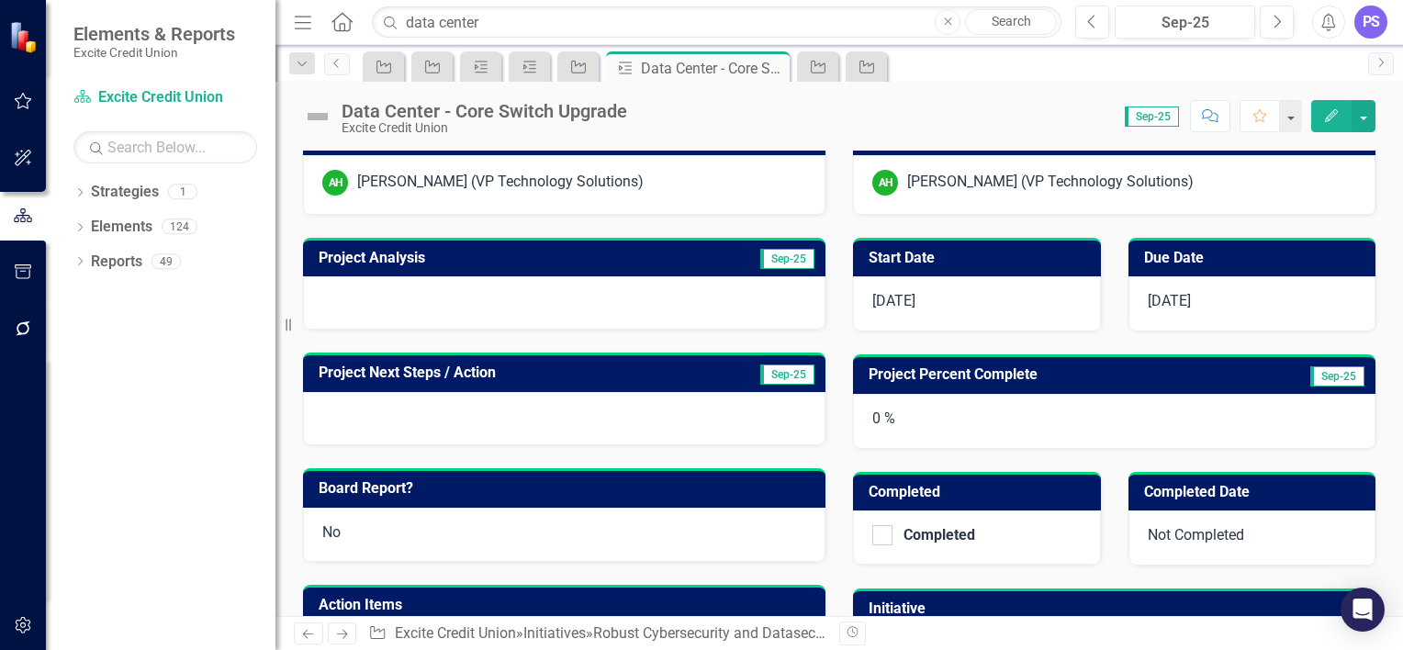
scroll to position [378, 0]
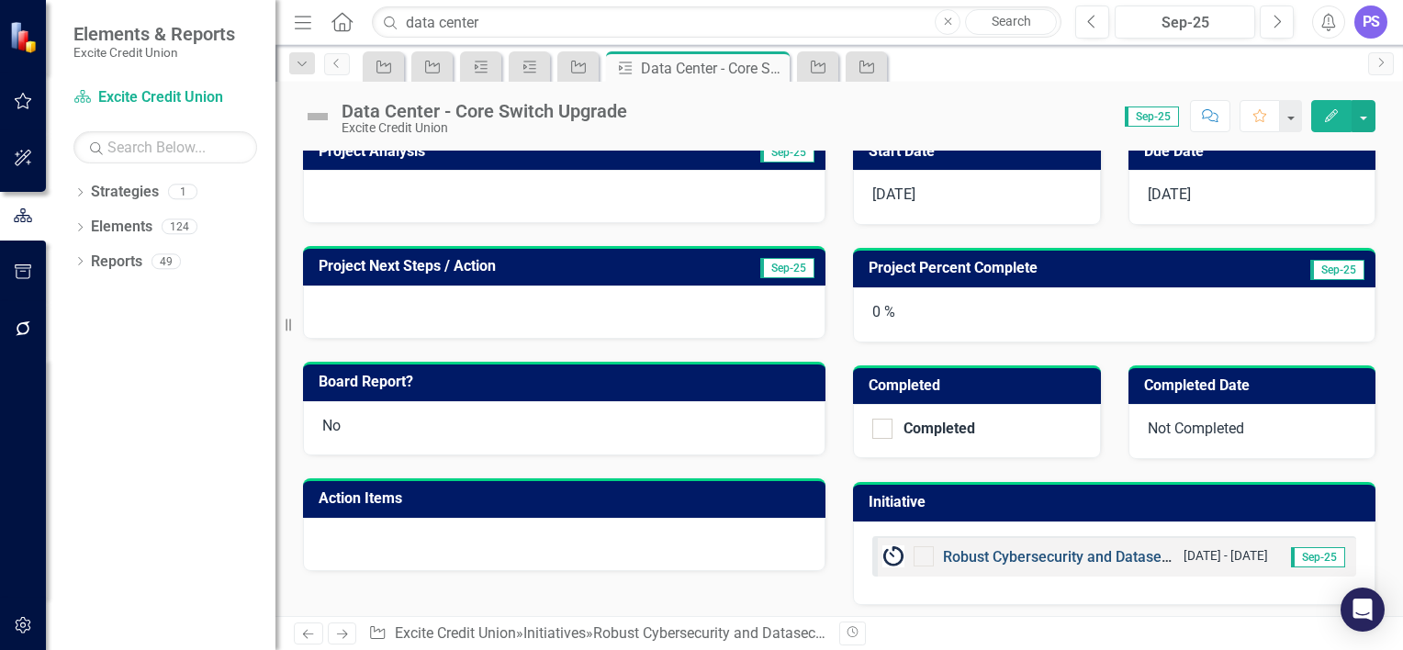
click at [998, 551] on link "Robust Cybersecurity and Datasecurity" at bounding box center [1070, 556] width 255 height 17
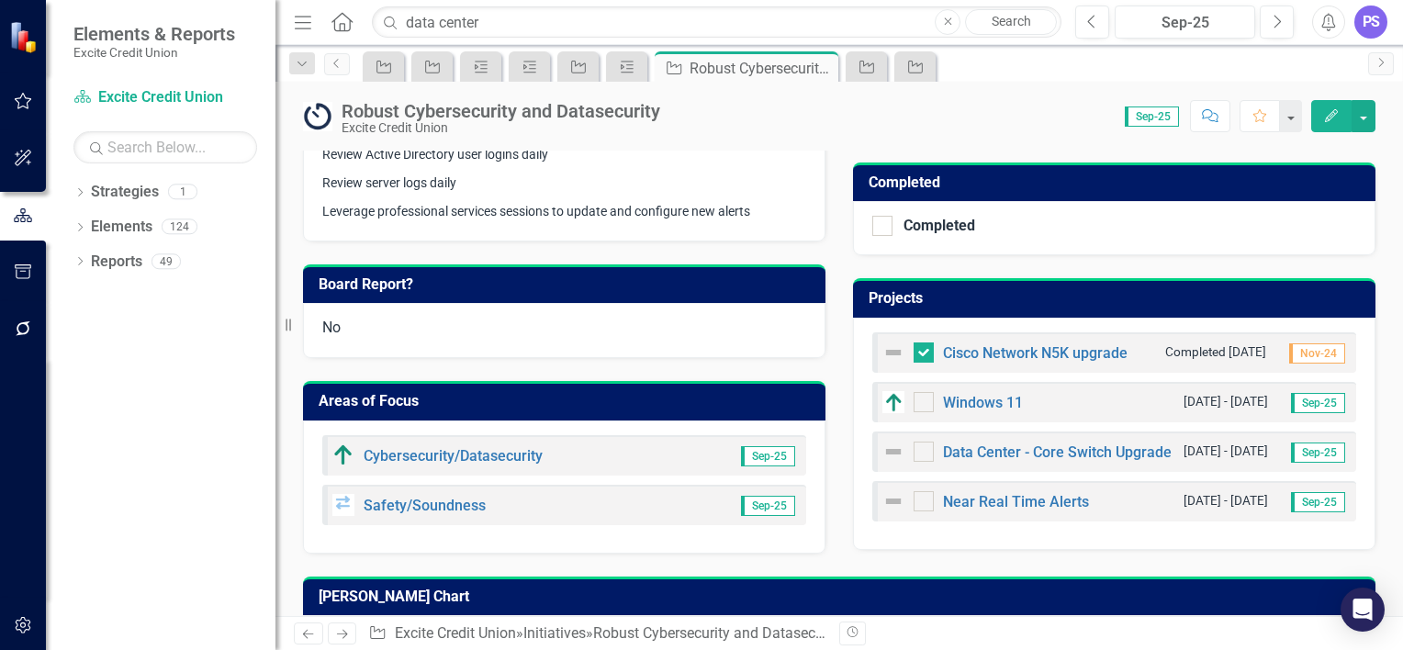
scroll to position [632, 0]
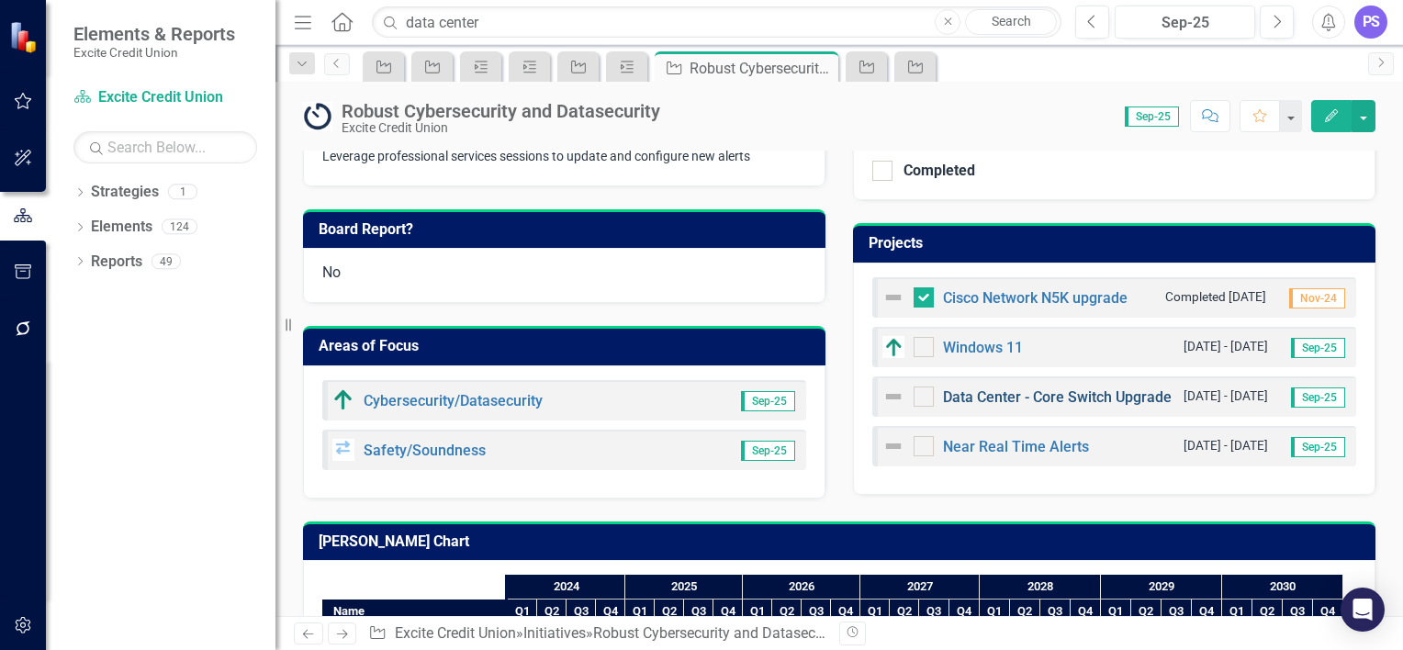
click at [986, 397] on link "Data Center - Core Switch Upgrade" at bounding box center [1057, 396] width 229 height 17
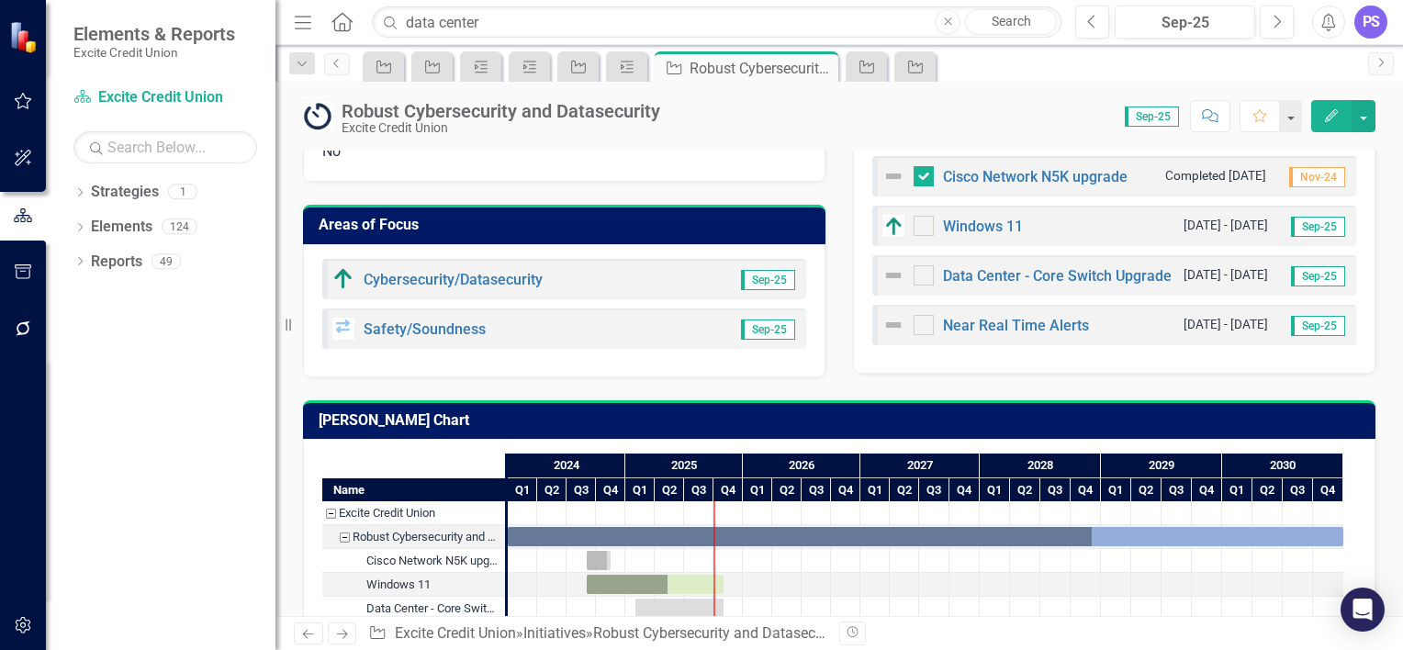
scroll to position [812, 0]
